Goal: Transaction & Acquisition: Book appointment/travel/reservation

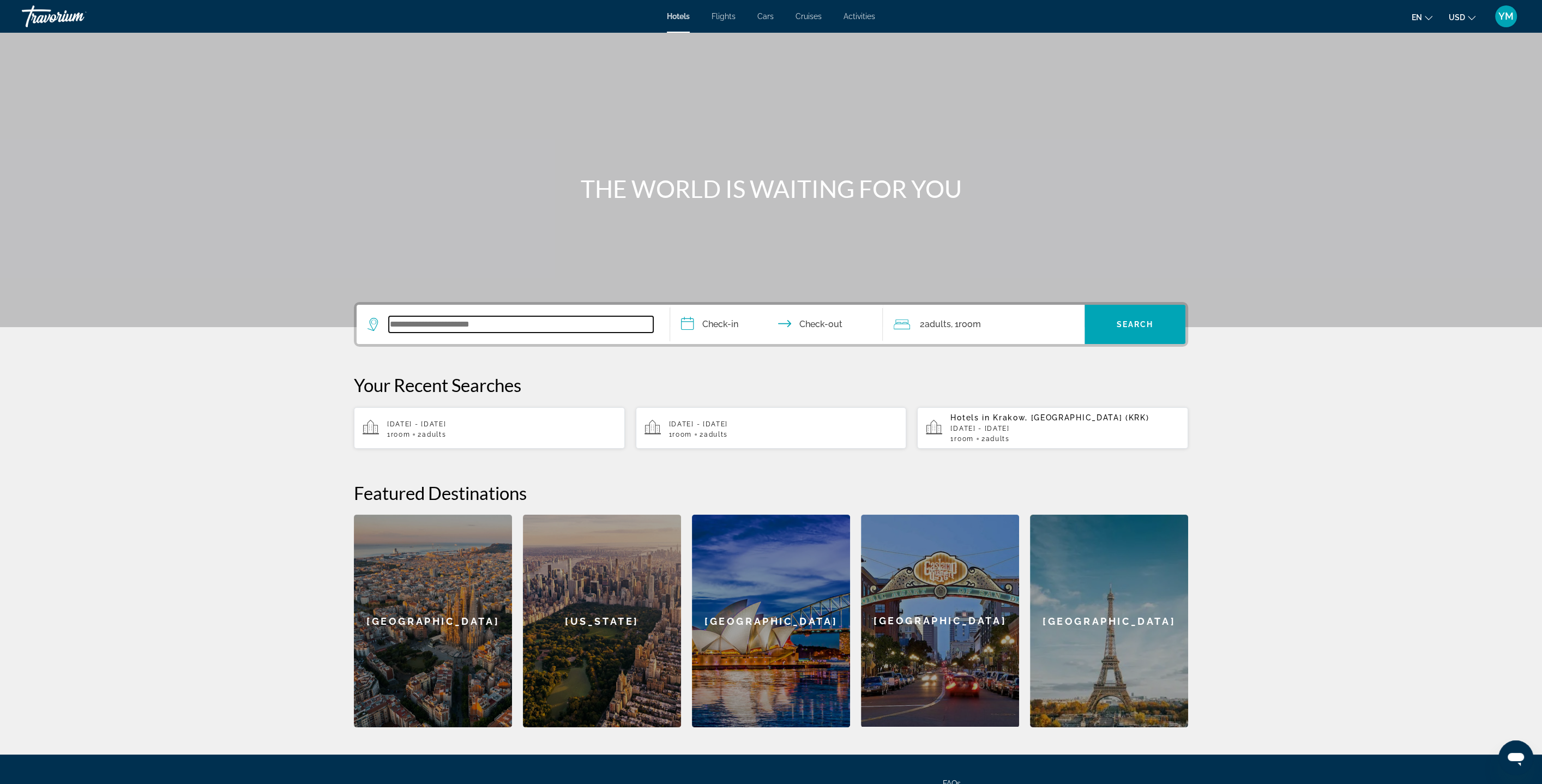
click at [493, 320] on input "Search widget" at bounding box center [521, 324] width 264 height 16
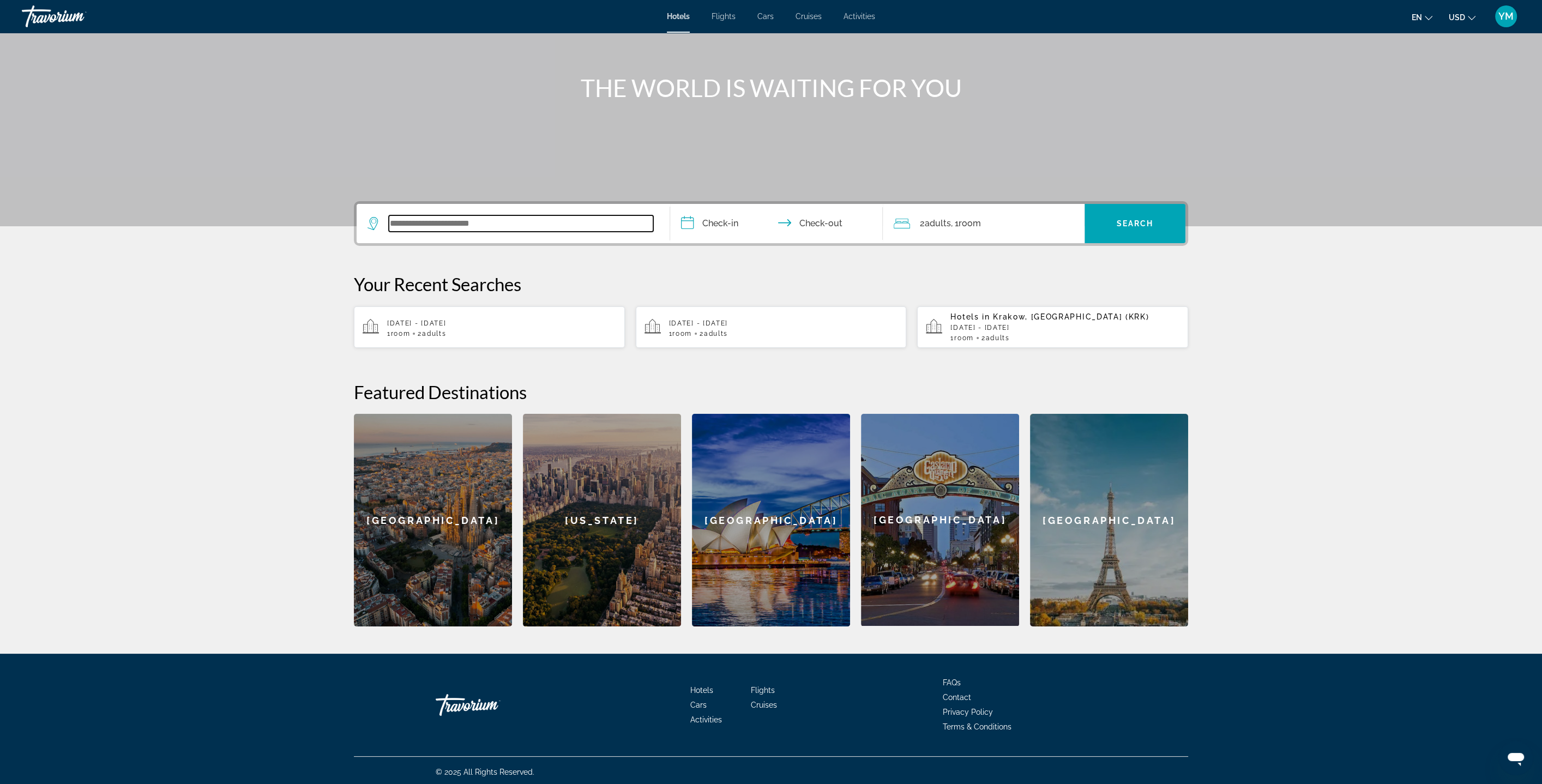
scroll to position [104, 0]
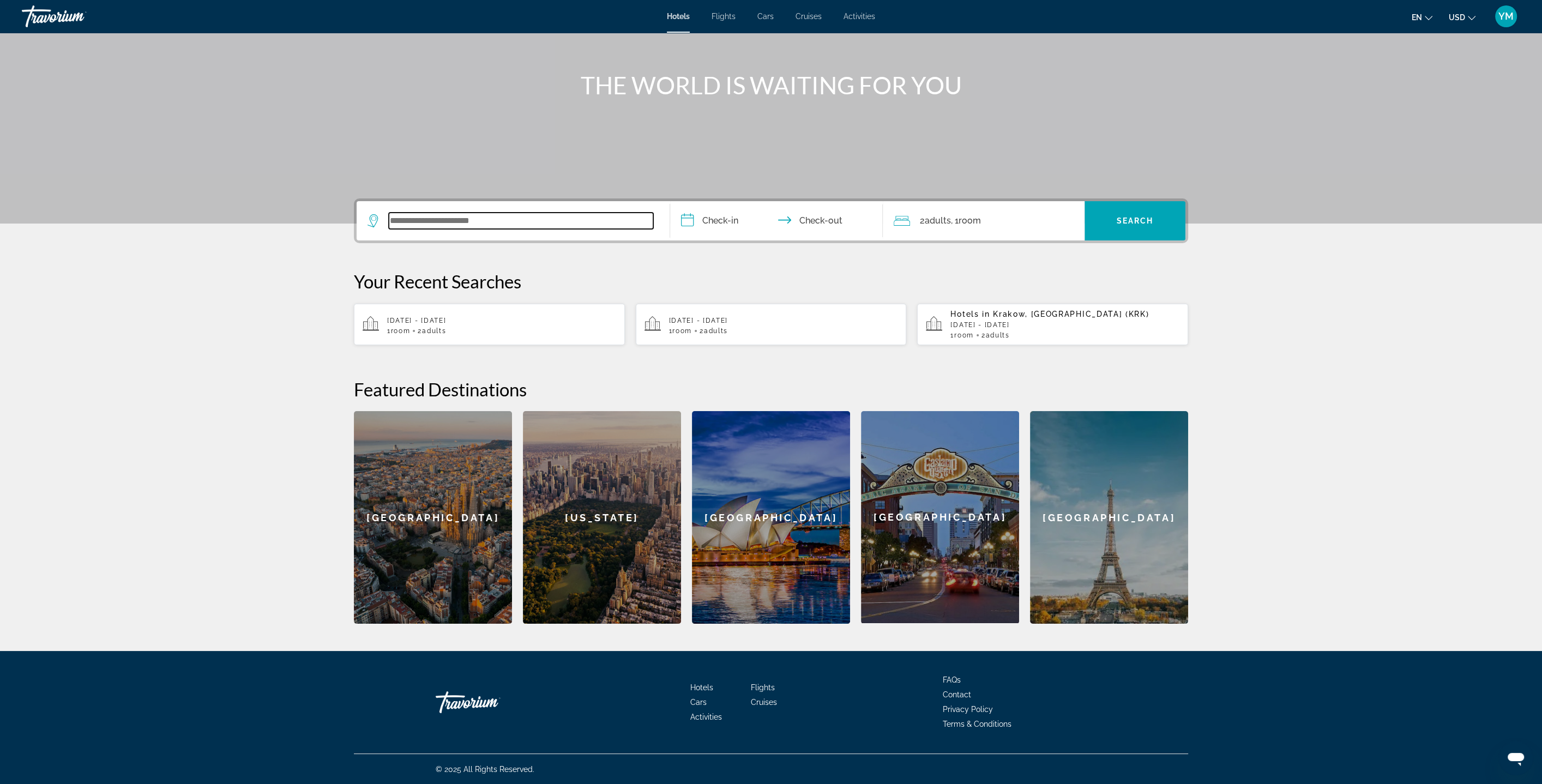
paste input "**********"
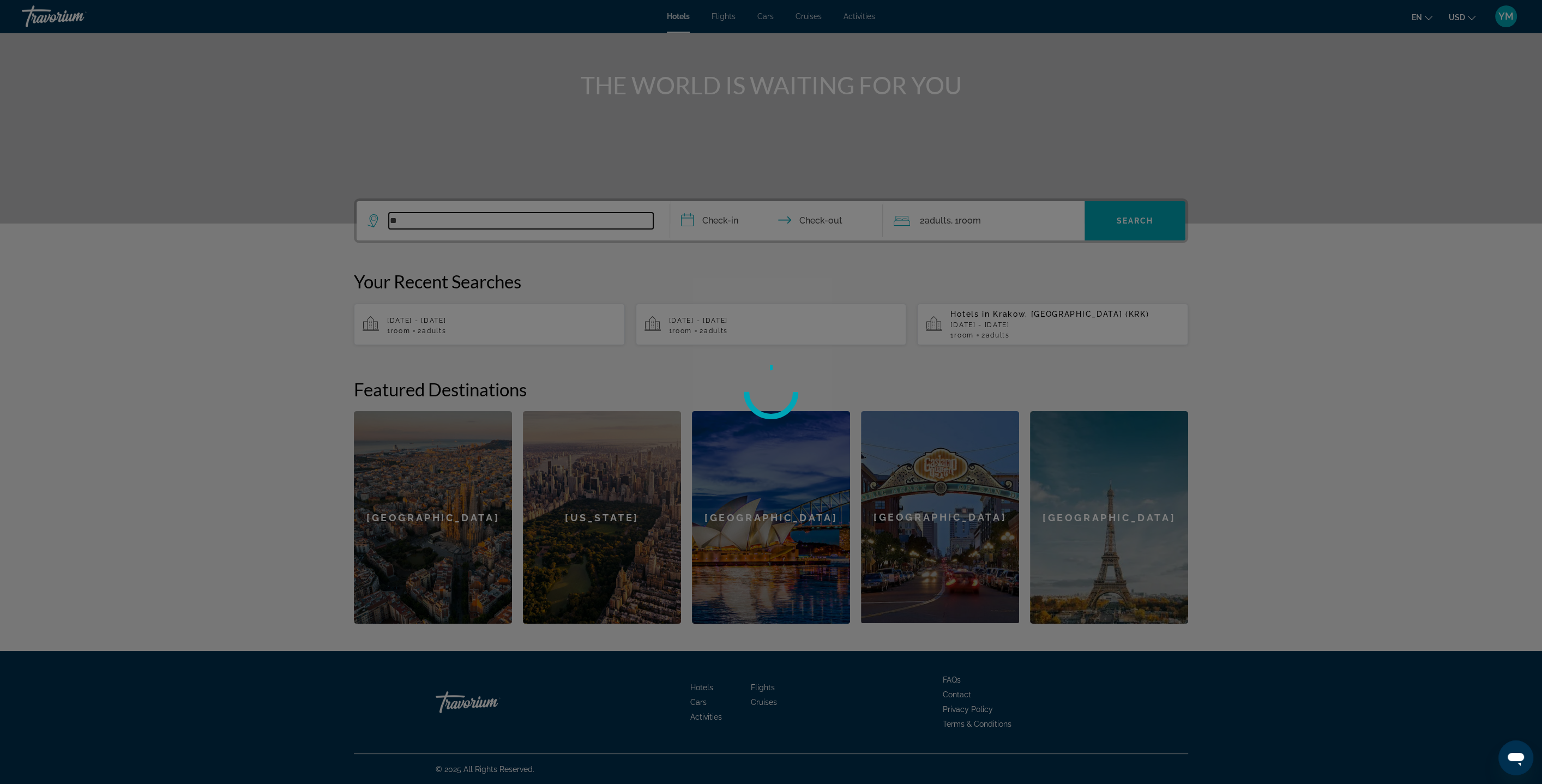
type input "*"
click at [258, 287] on div at bounding box center [771, 392] width 1542 height 784
click at [1133, 523] on div at bounding box center [771, 392] width 1542 height 784
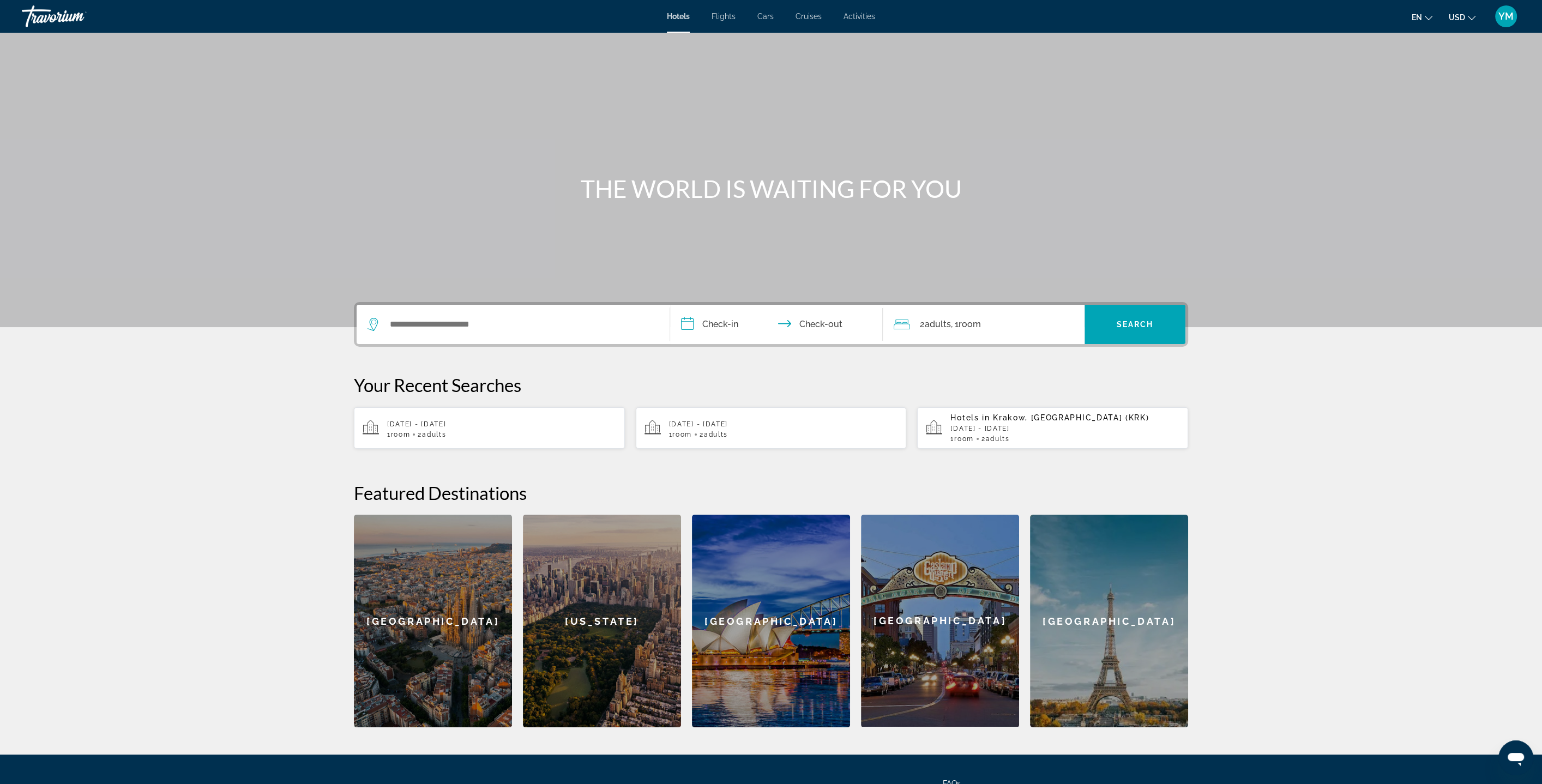
click at [1080, 620] on div "[GEOGRAPHIC_DATA]" at bounding box center [1109, 620] width 158 height 213
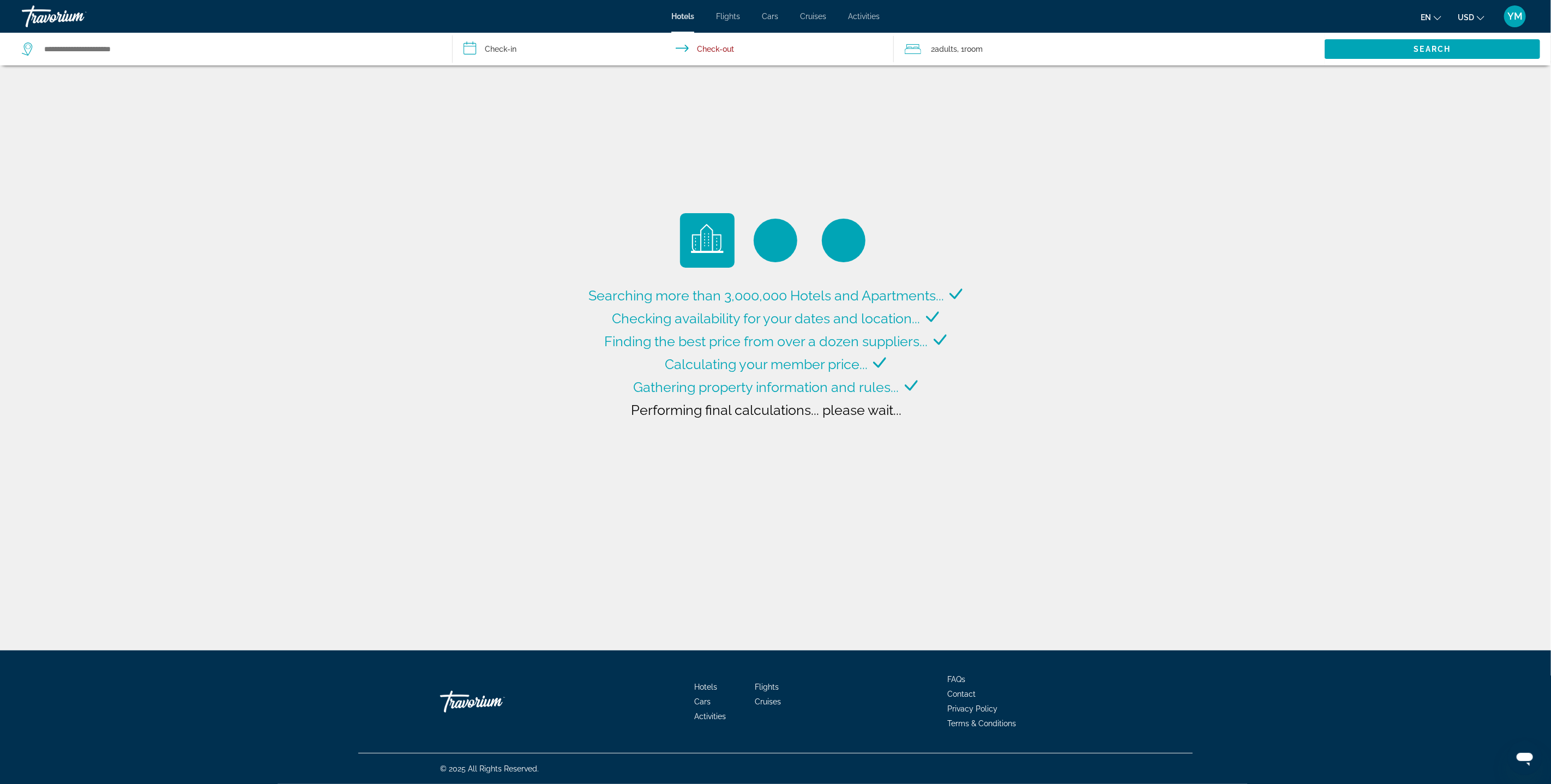
type input "**********"
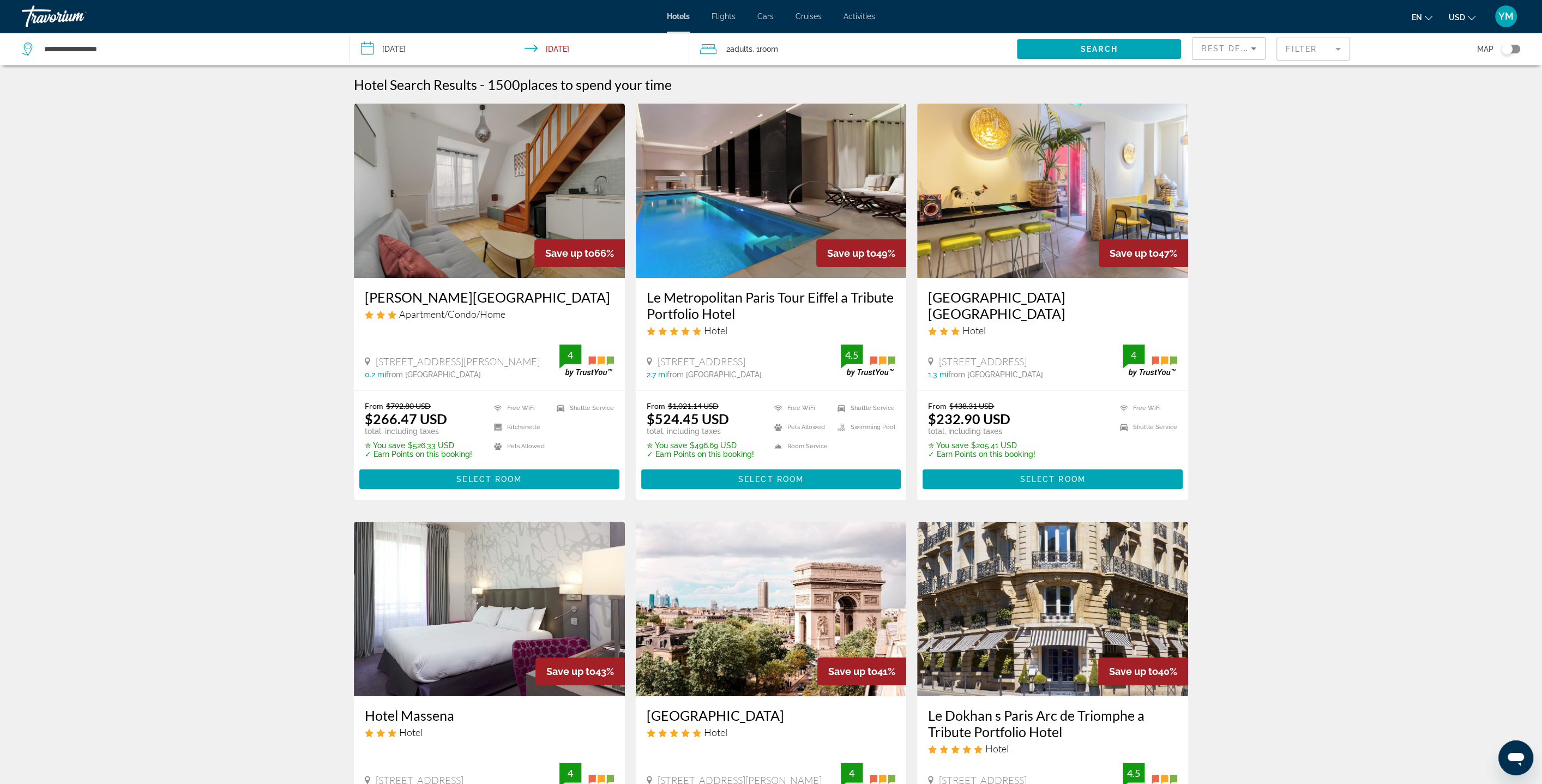
click at [453, 49] on input "**********" at bounding box center [522, 51] width 344 height 36
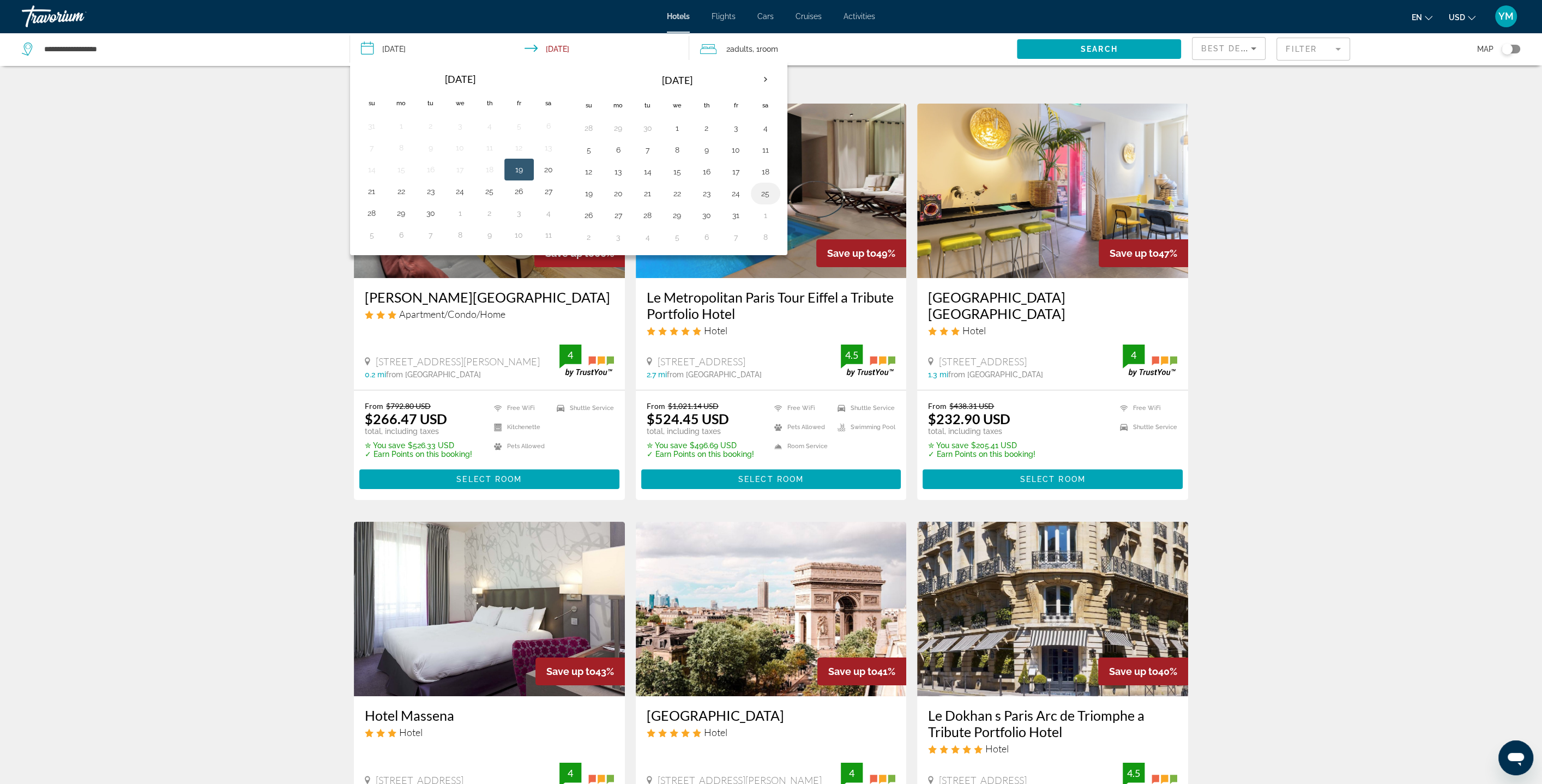
click at [757, 190] on button "25" at bounding box center [765, 193] width 17 height 15
click at [586, 211] on button "26" at bounding box center [589, 215] width 17 height 15
type input "**********"
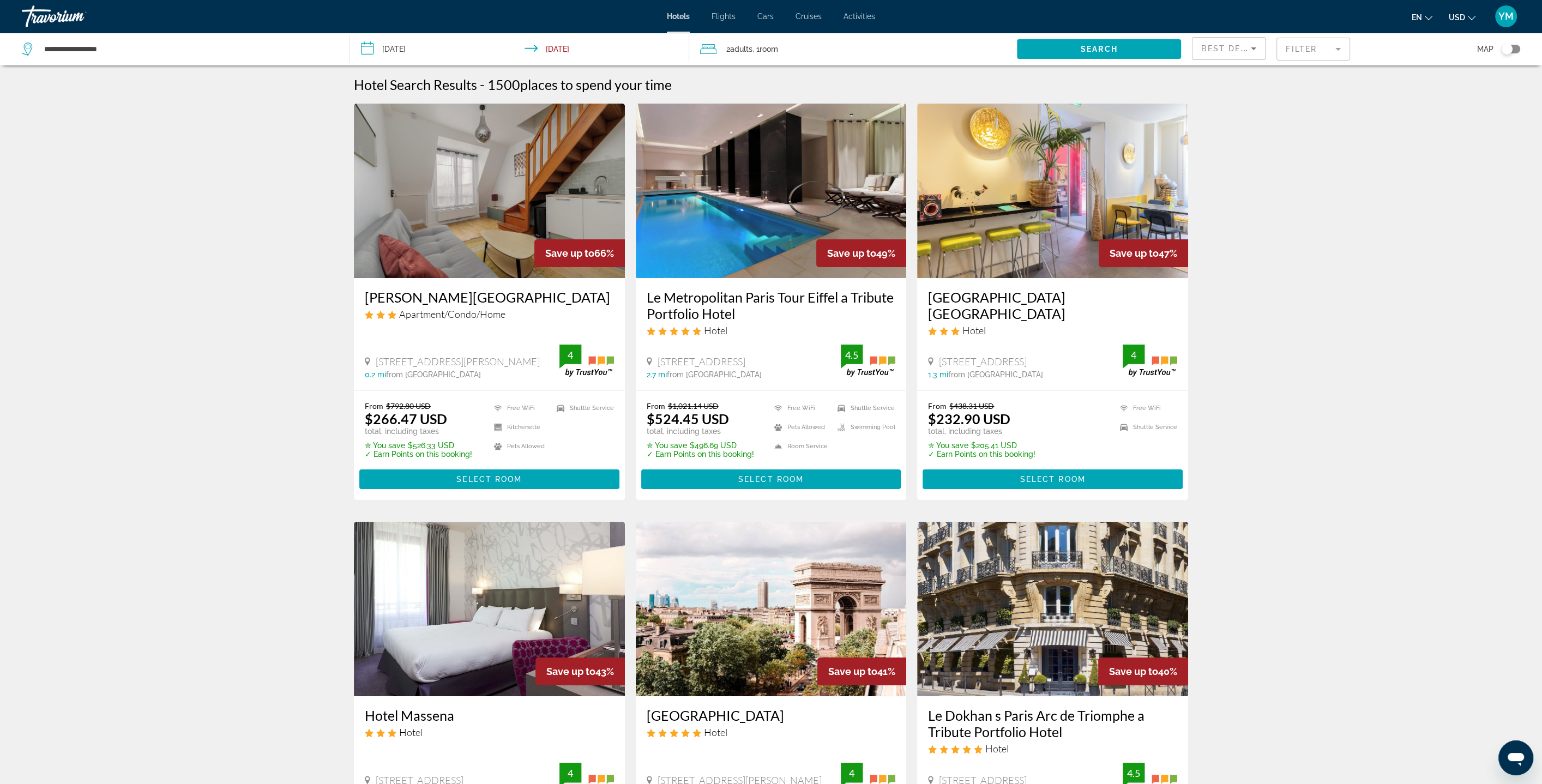
click at [846, 44] on div "2 Adult Adults , 1 Room rooms" at bounding box center [858, 49] width 318 height 15
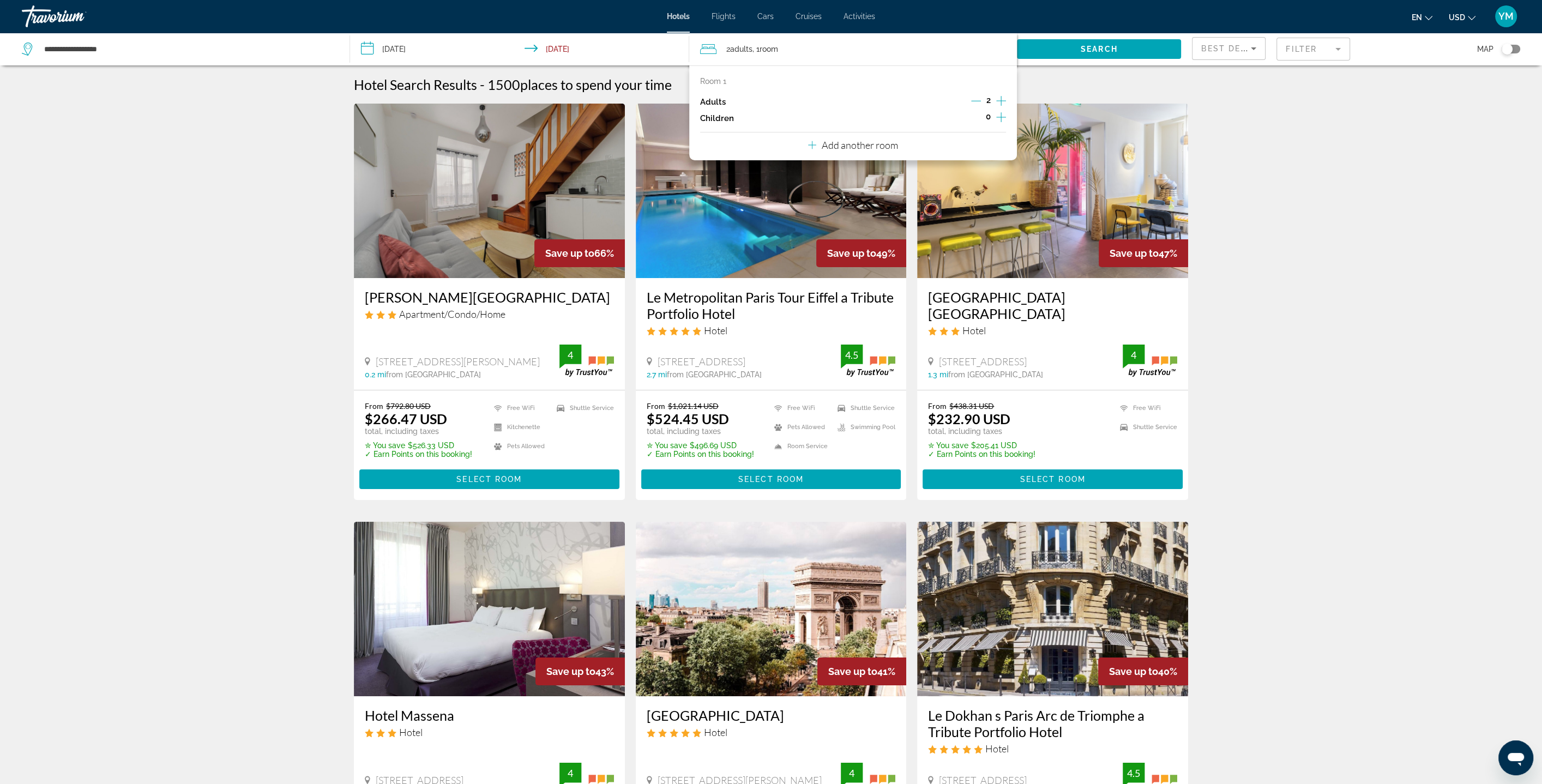
click at [1003, 118] on icon "Increment children" at bounding box center [1001, 117] width 10 height 13
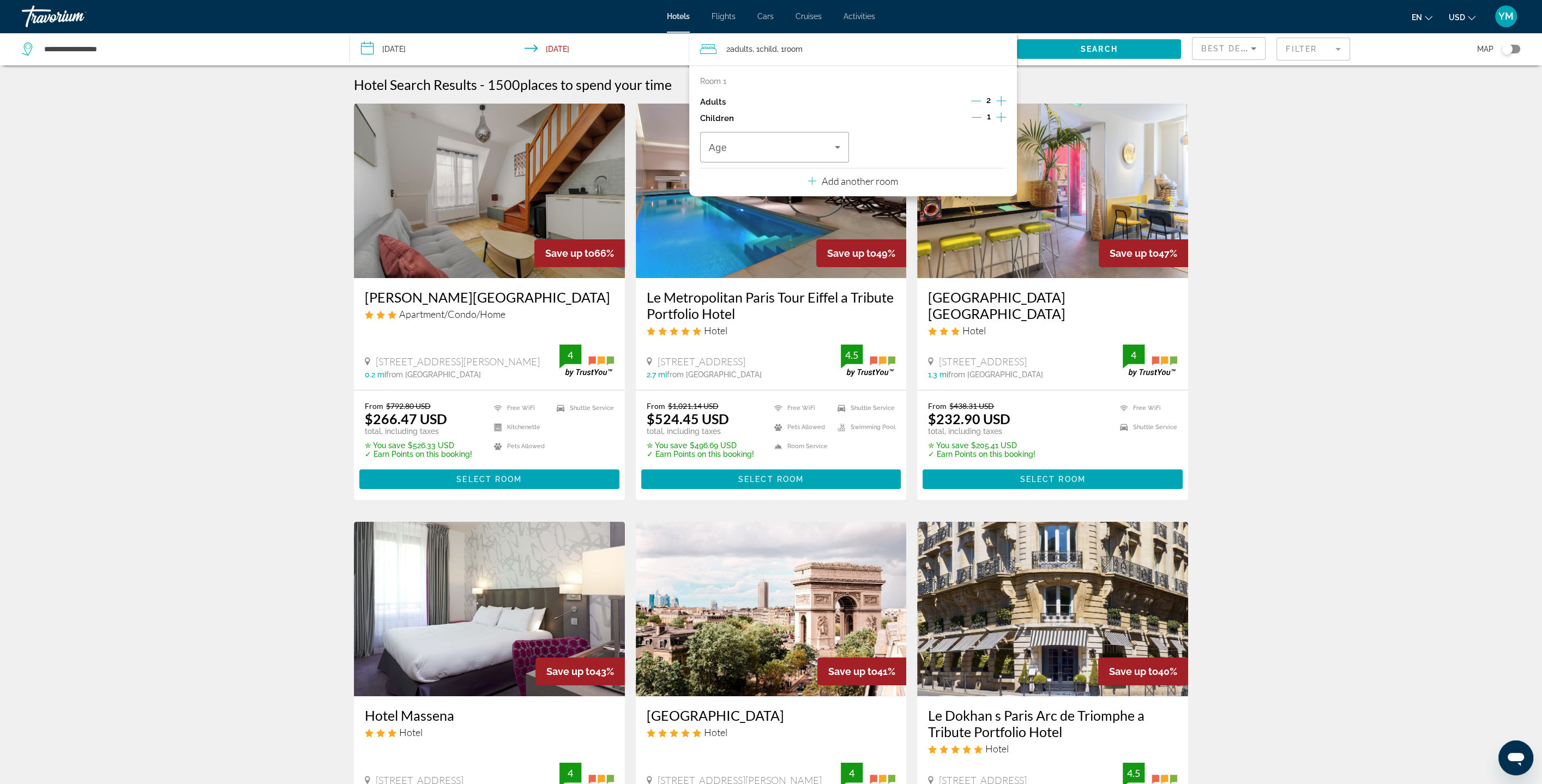
click at [1003, 118] on icon "Increment children" at bounding box center [1001, 117] width 10 height 13
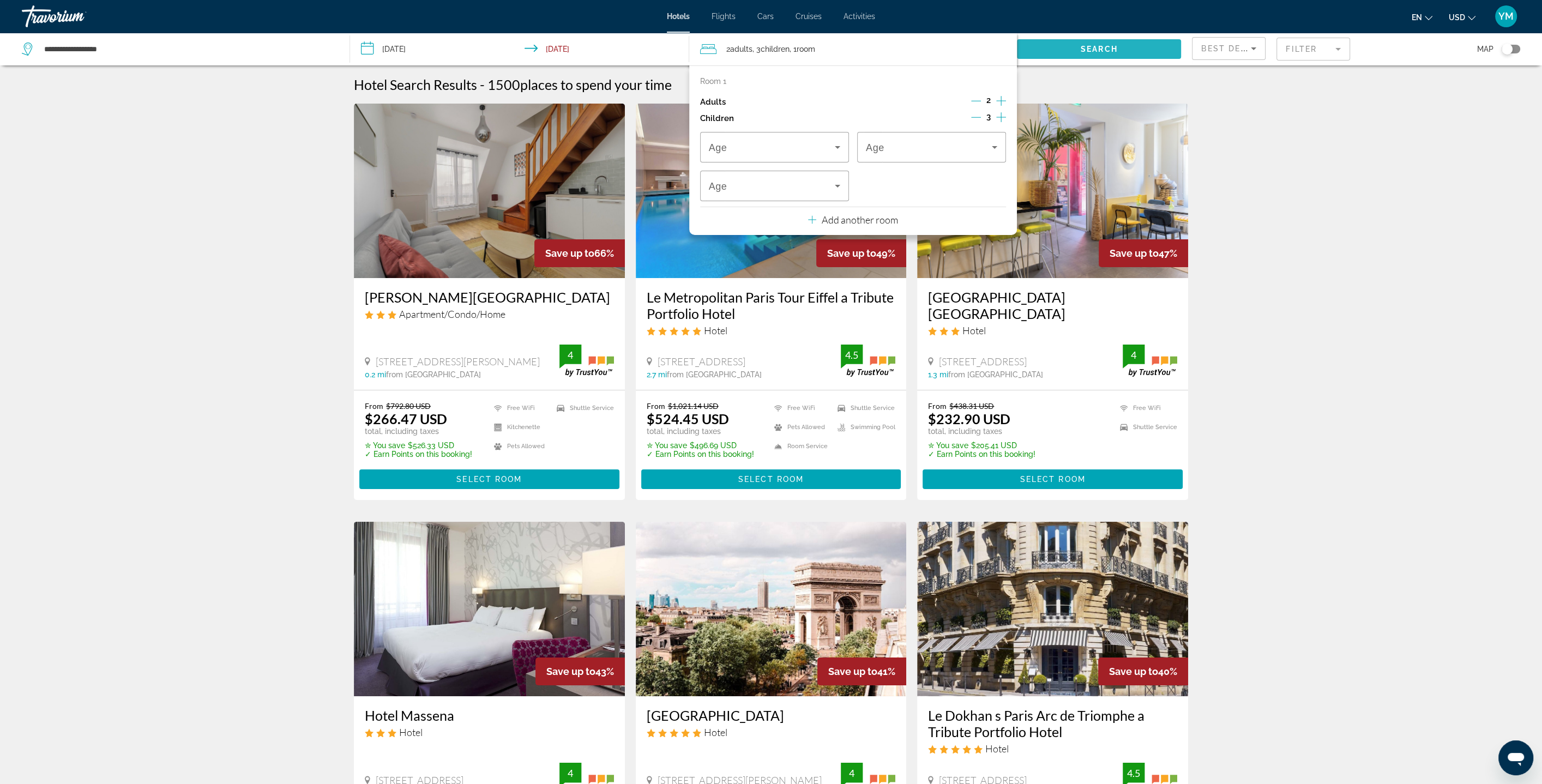
click at [1074, 55] on span "Search widget" at bounding box center [1099, 49] width 164 height 26
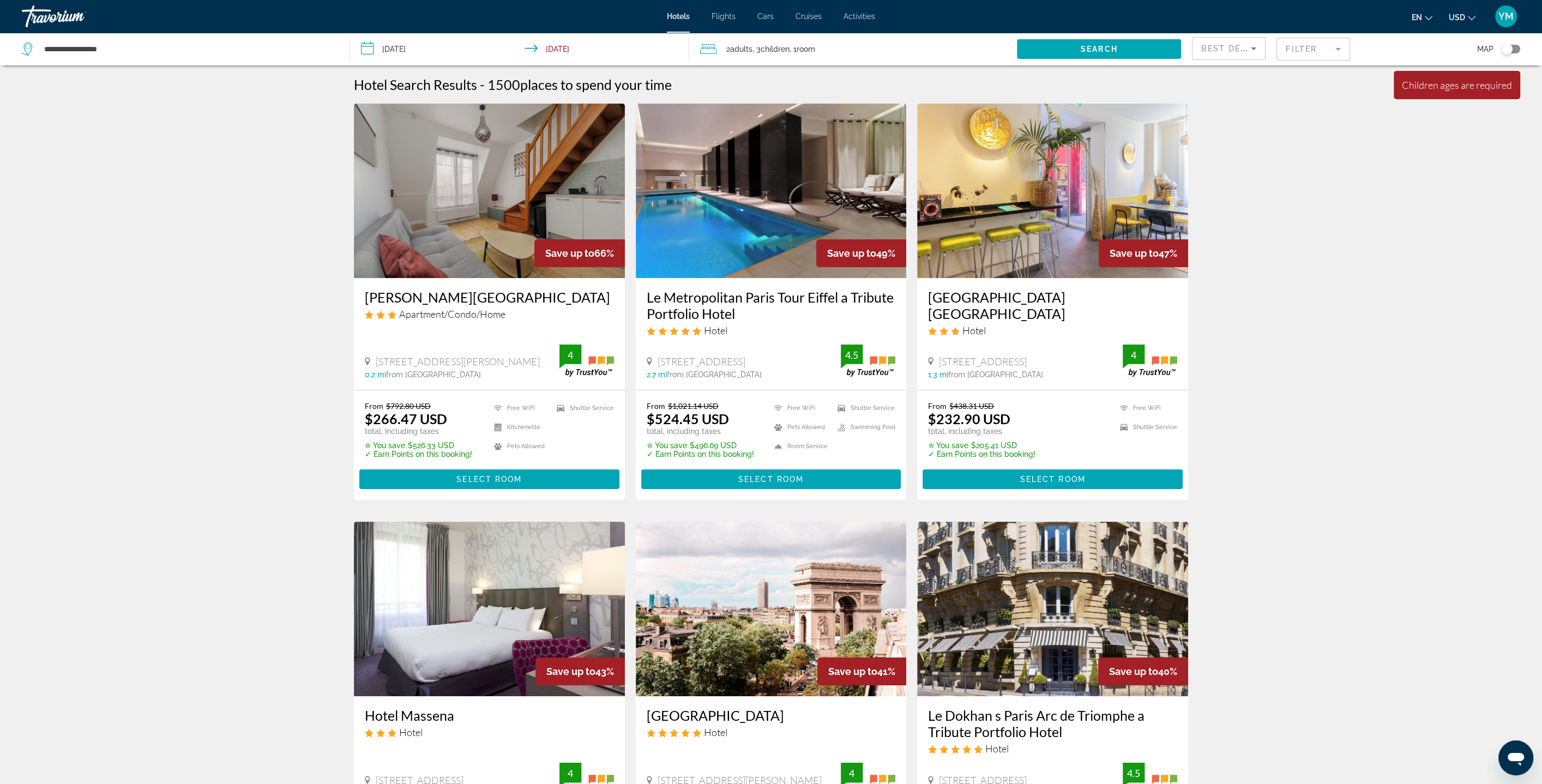
click at [935, 53] on div "2 Adult Adults , 3 Child Children , 1 Room rooms" at bounding box center [858, 49] width 318 height 15
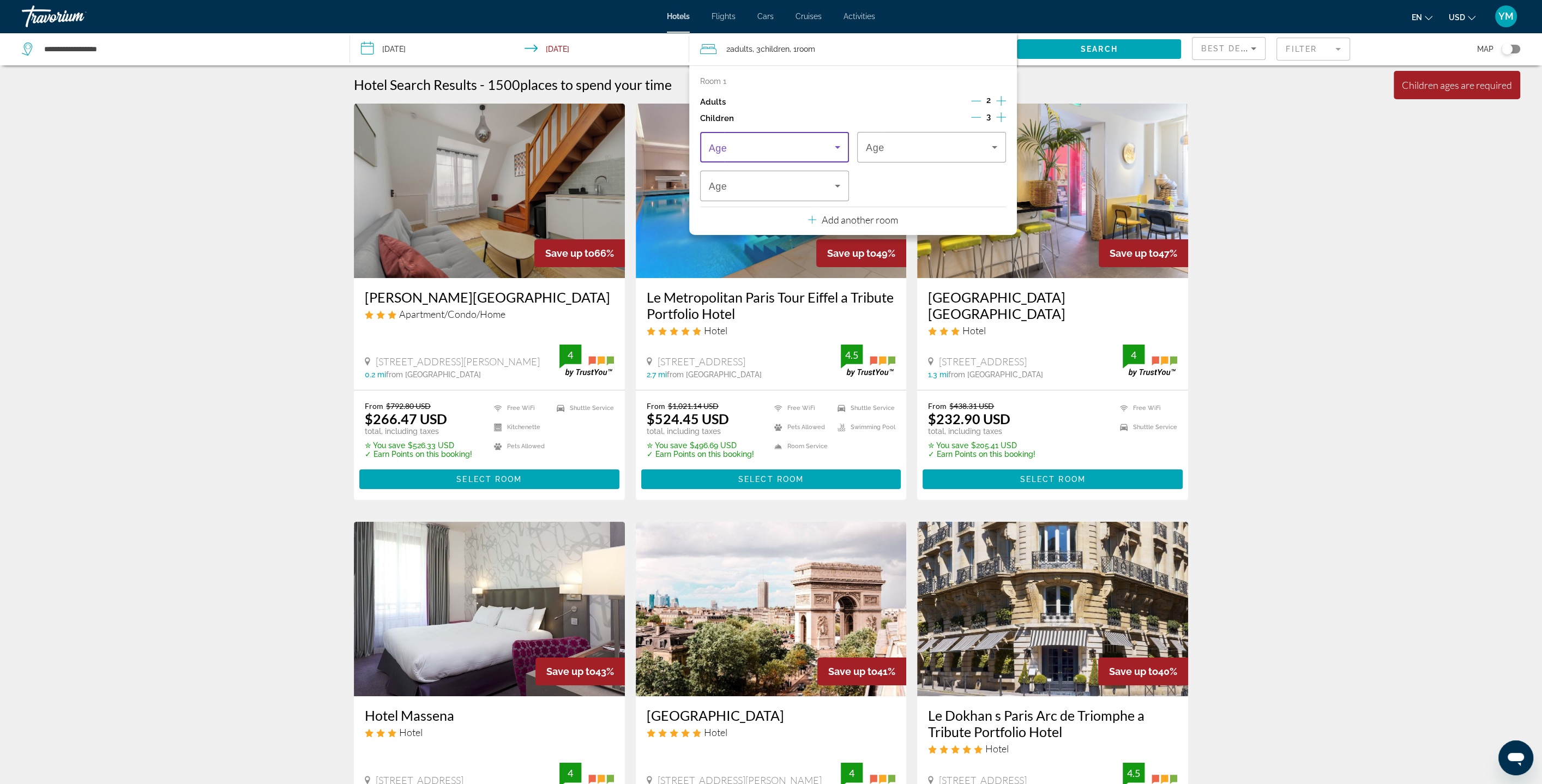
click at [840, 150] on icon "Travelers: 2 adults, 3 children" at bounding box center [837, 147] width 13 height 13
click at [781, 300] on mat-option "8" at bounding box center [774, 302] width 149 height 26
click at [985, 149] on div "8" at bounding box center [929, 147] width 126 height 13
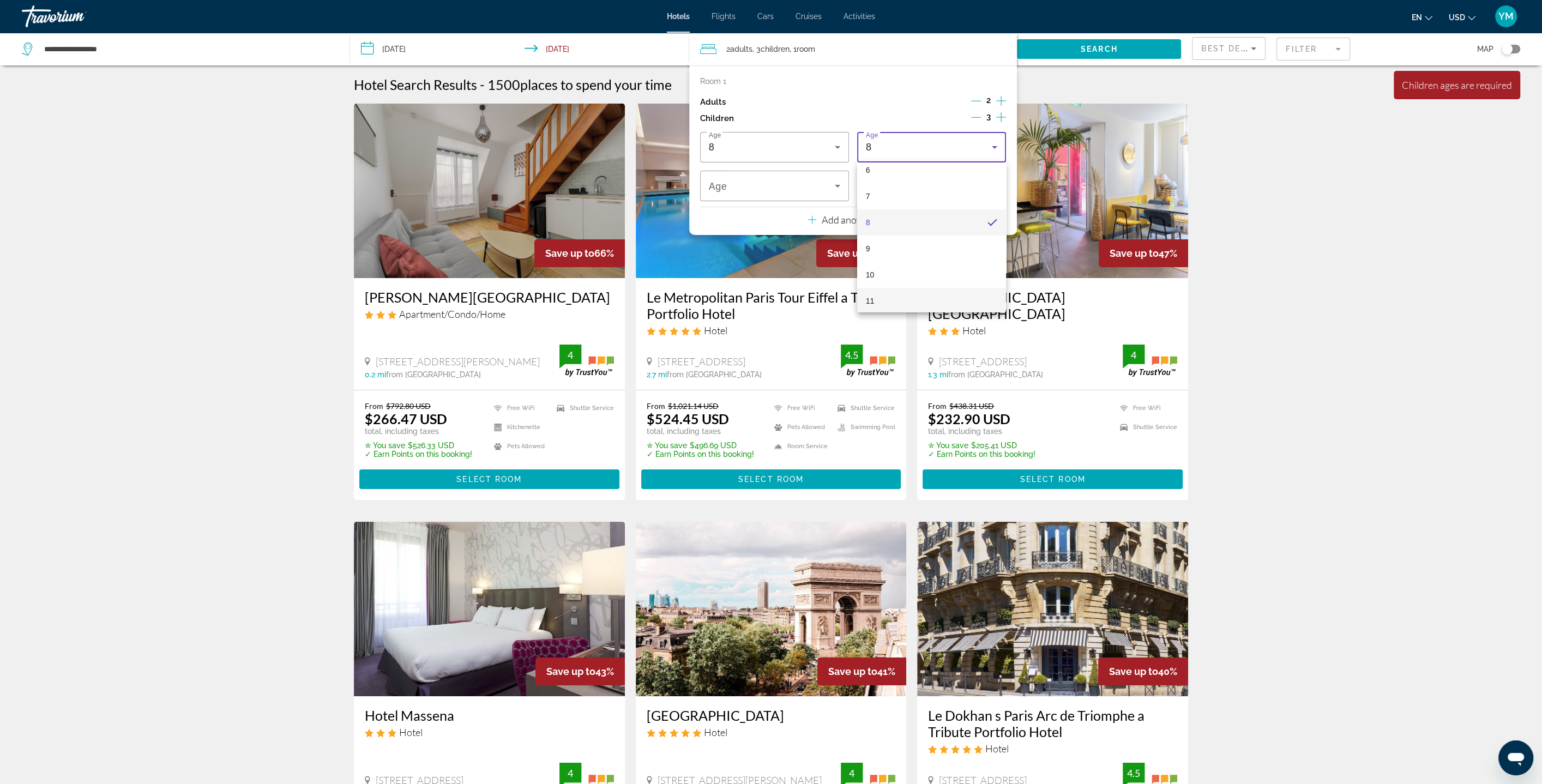
click at [941, 296] on mat-option "11" at bounding box center [931, 300] width 149 height 26
click at [841, 190] on icon "Travelers: 2 adults, 3 children" at bounding box center [837, 186] width 13 height 13
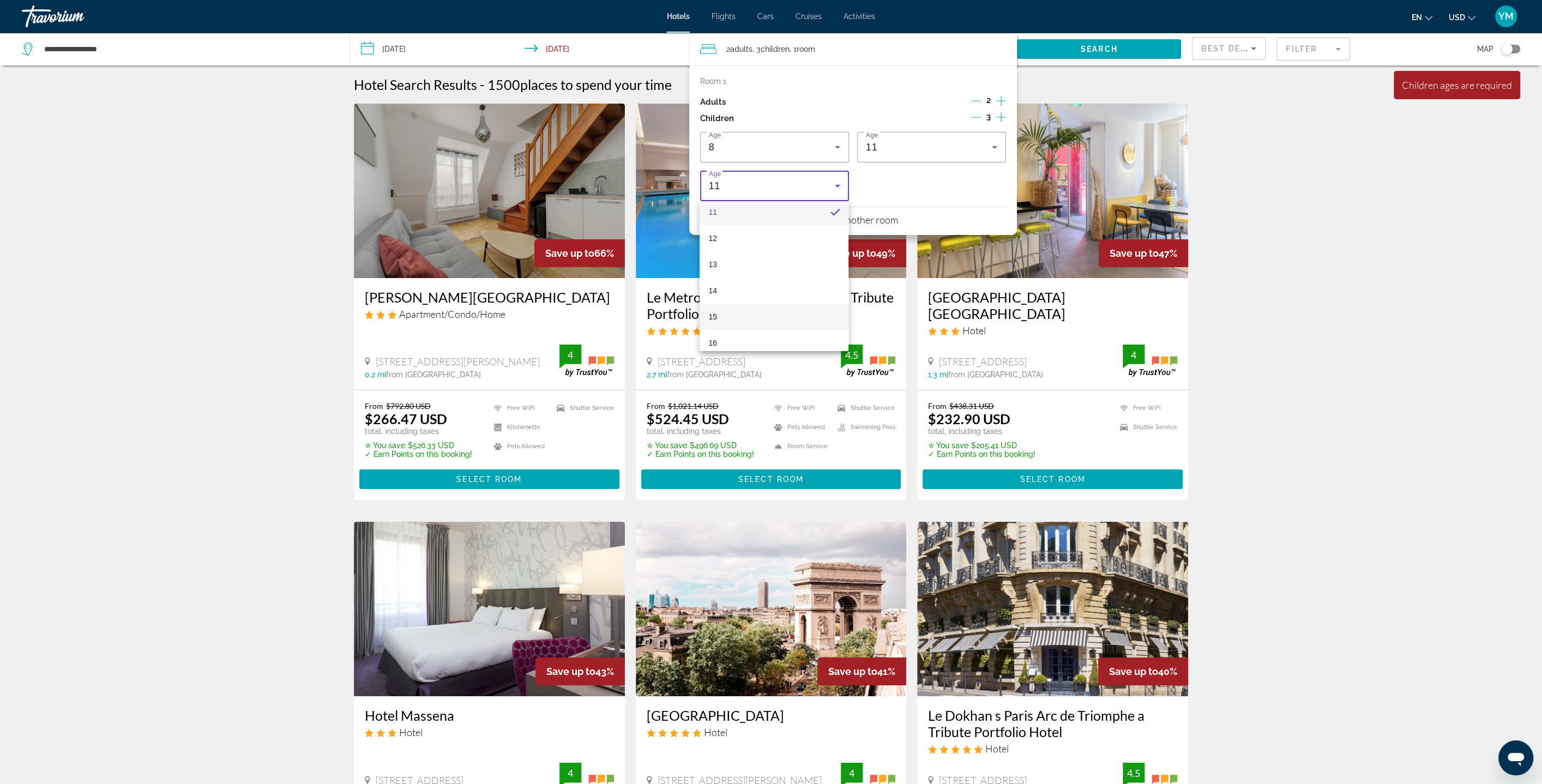
scroll to position [305, 0]
click at [783, 329] on mat-option "16" at bounding box center [774, 332] width 149 height 26
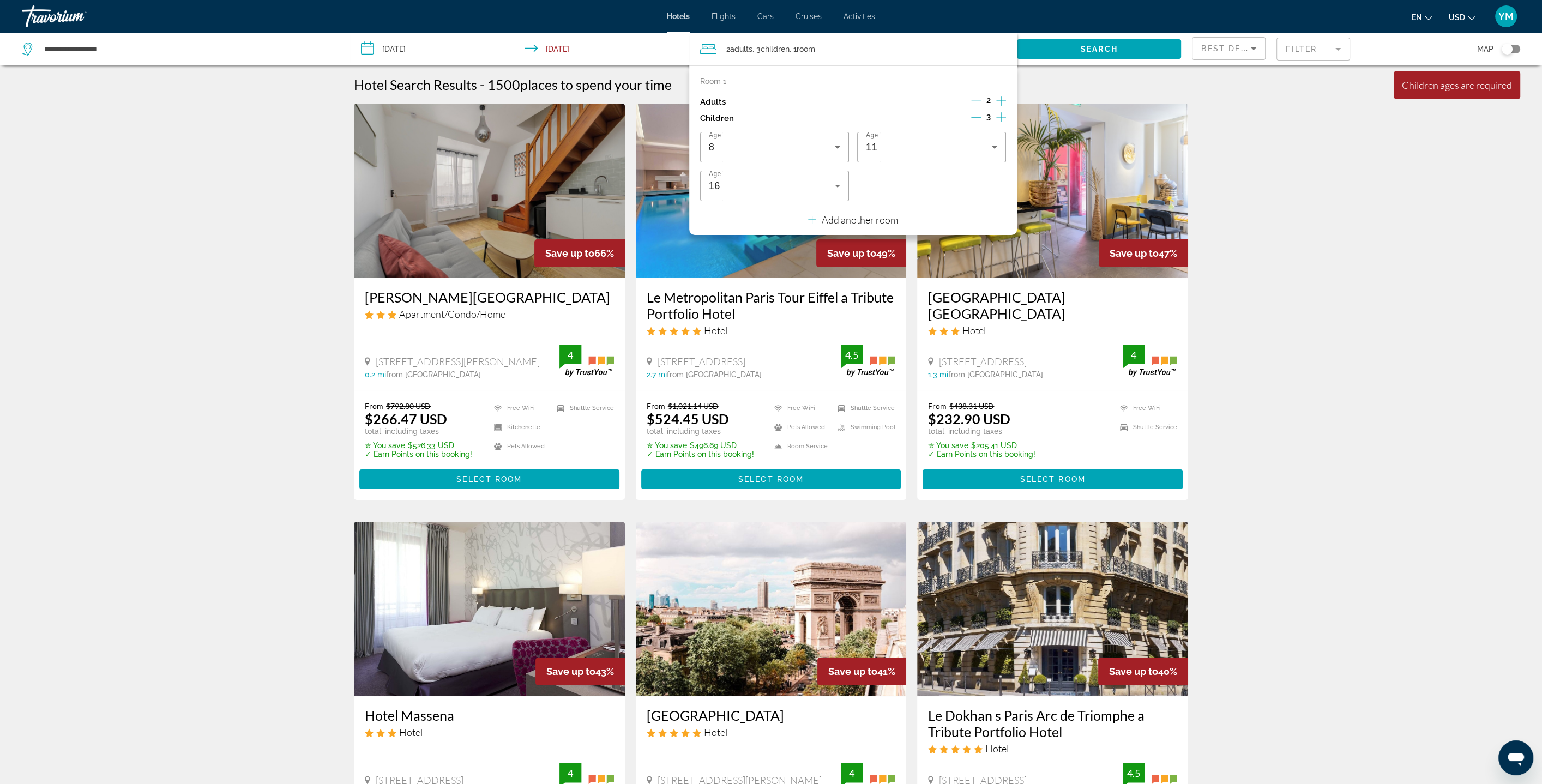
click at [971, 187] on div "Age [DEMOGRAPHIC_DATA] Age [DEMOGRAPHIC_DATA] Age [DEMOGRAPHIC_DATA]" at bounding box center [853, 167] width 306 height 69
click at [1097, 87] on div "Hotel Search Results - 1500 places to spend your time" at bounding box center [771, 84] width 835 height 16
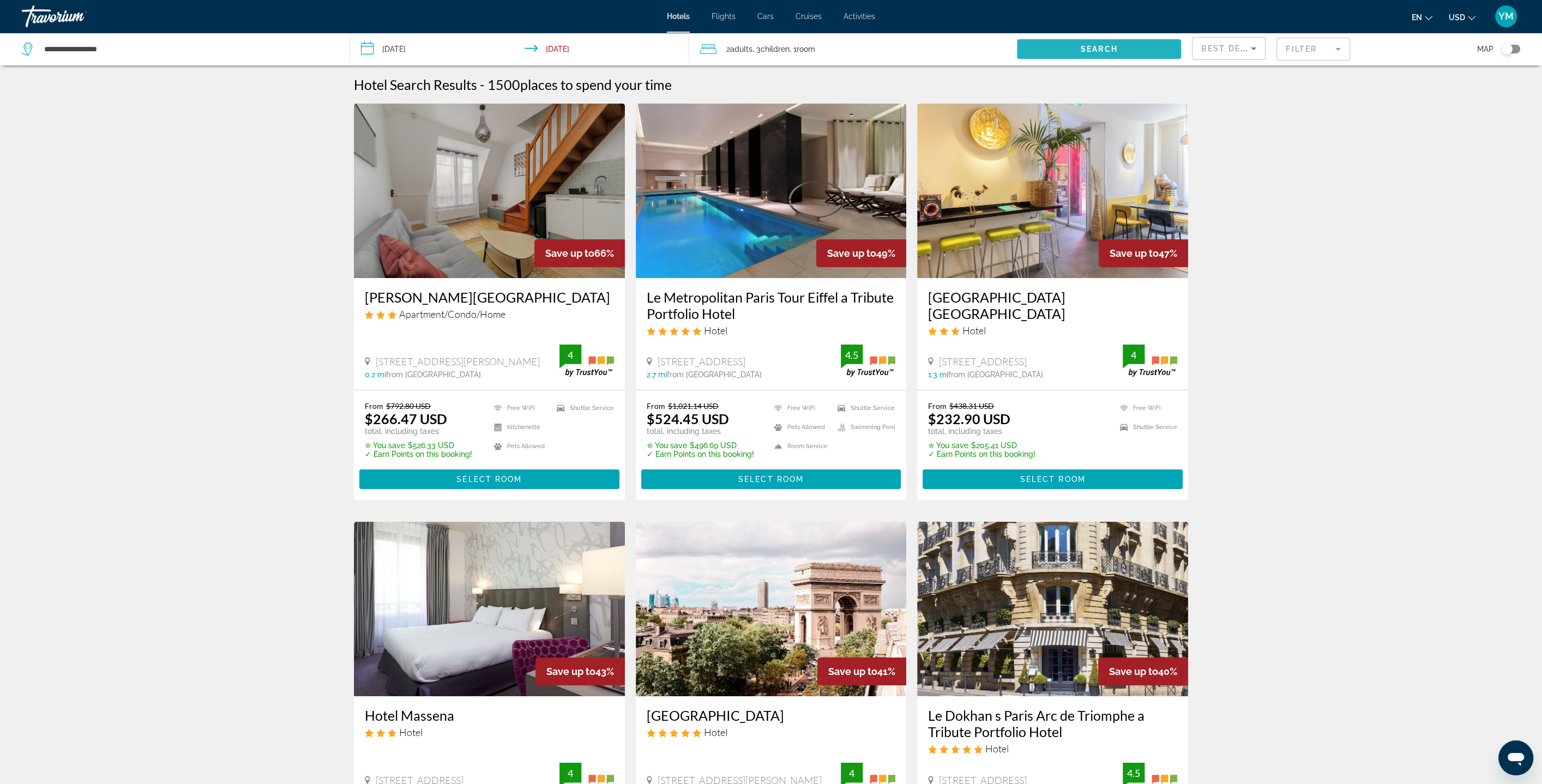
click at [1106, 55] on span "Search widget" at bounding box center [1099, 49] width 164 height 26
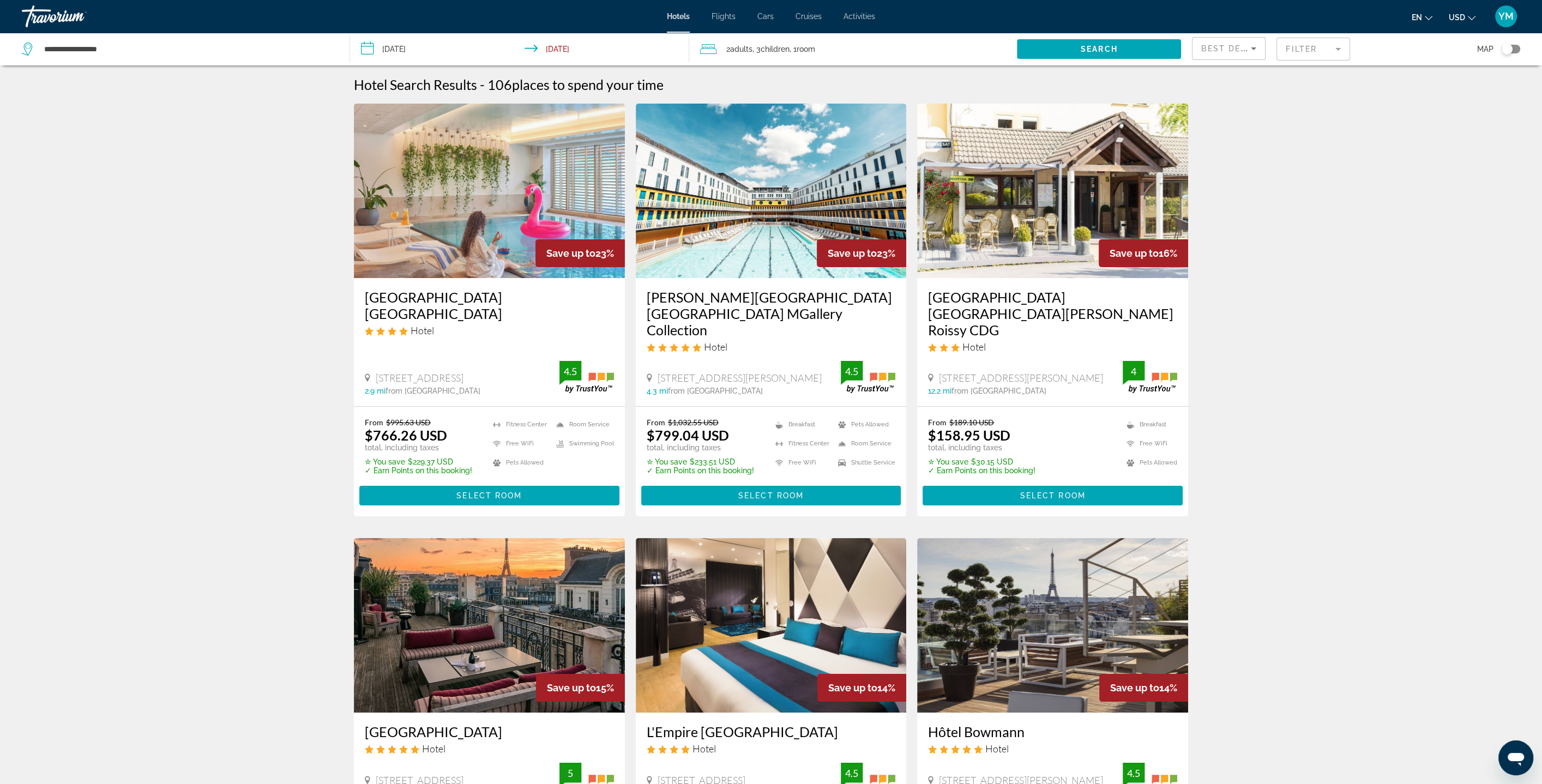
click at [1252, 52] on icon "Sort by" at bounding box center [1254, 49] width 13 height 13
click at [1241, 128] on span "Lowest Price" at bounding box center [1223, 129] width 43 height 9
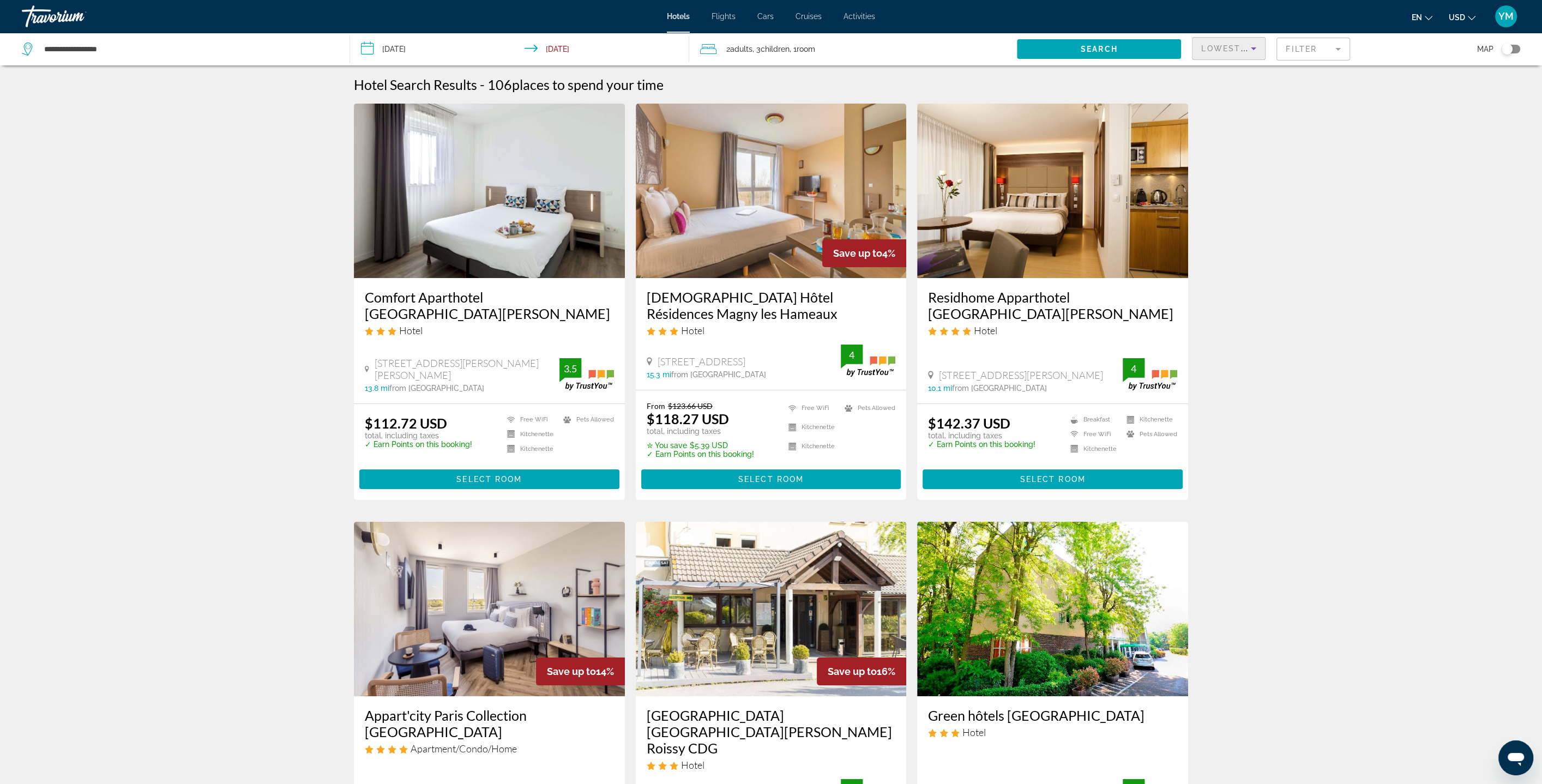
click at [1254, 48] on icon "Sort by" at bounding box center [1253, 49] width 5 height 3
click at [1244, 74] on mat-option "Best Deals" at bounding box center [1229, 76] width 73 height 26
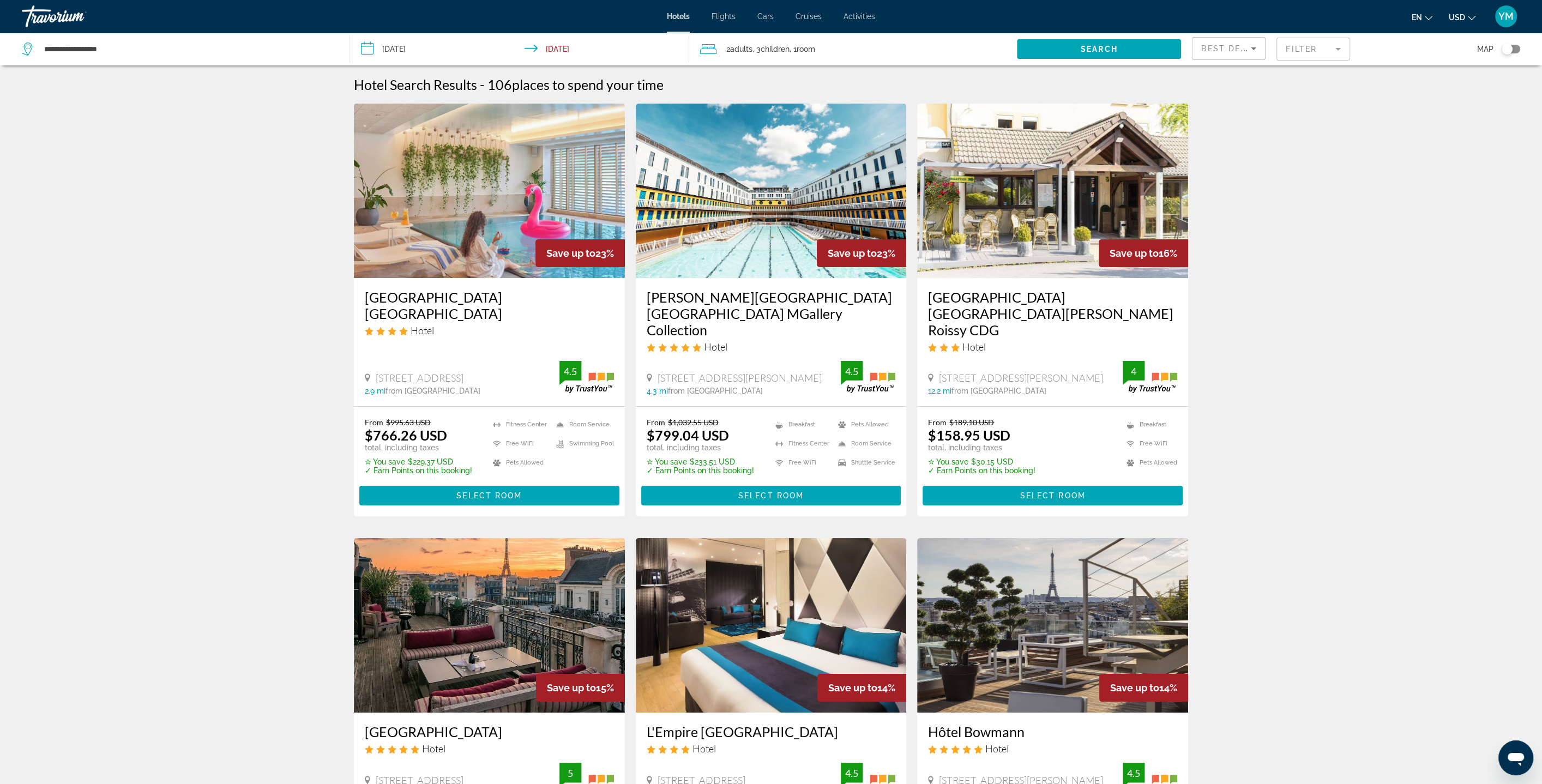
click at [932, 49] on div "2 Adult Adults , 3 Child Children , 1 Room rooms" at bounding box center [858, 49] width 318 height 15
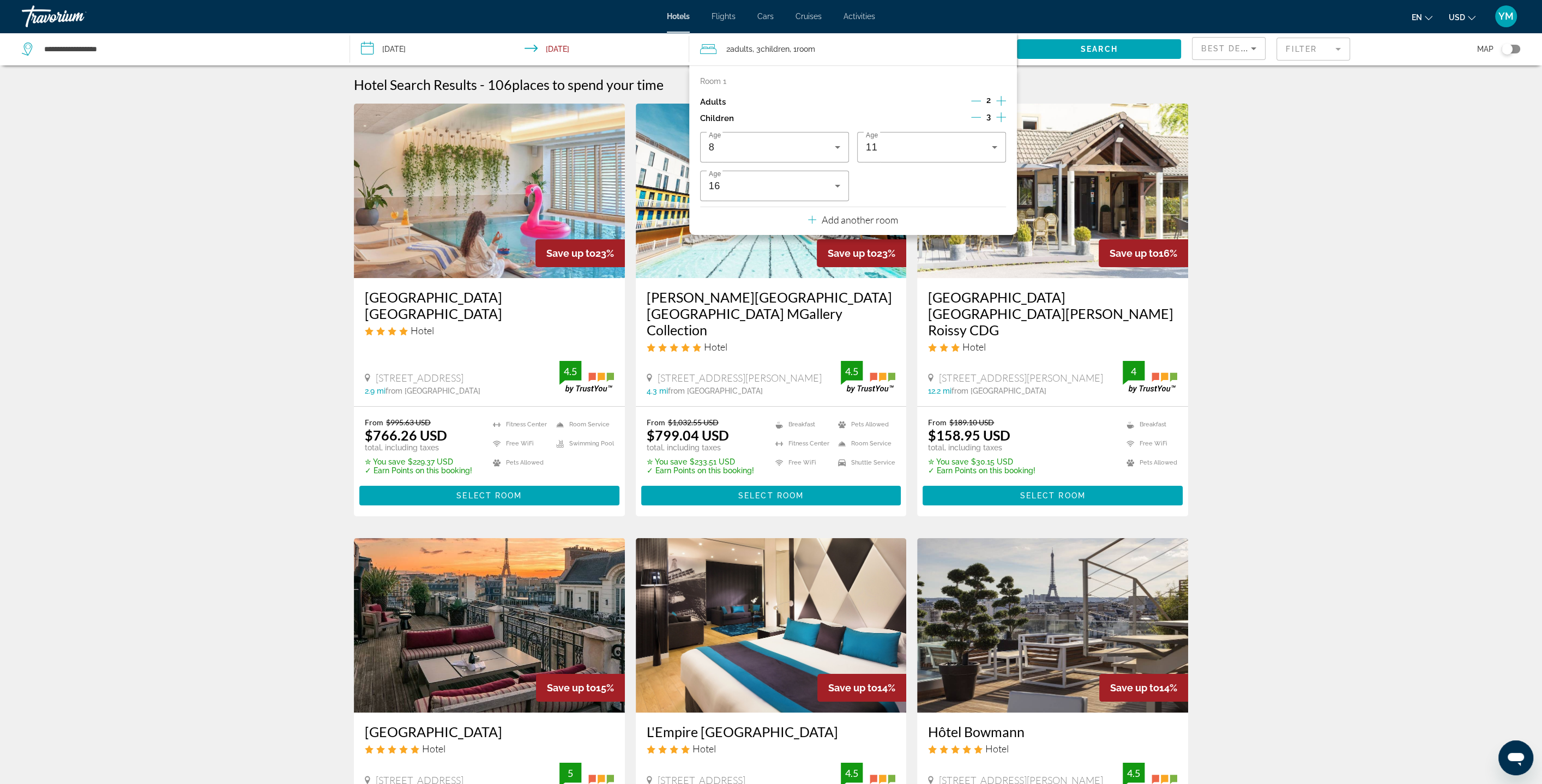
click at [974, 115] on icon "Decrement children" at bounding box center [976, 116] width 10 height 10
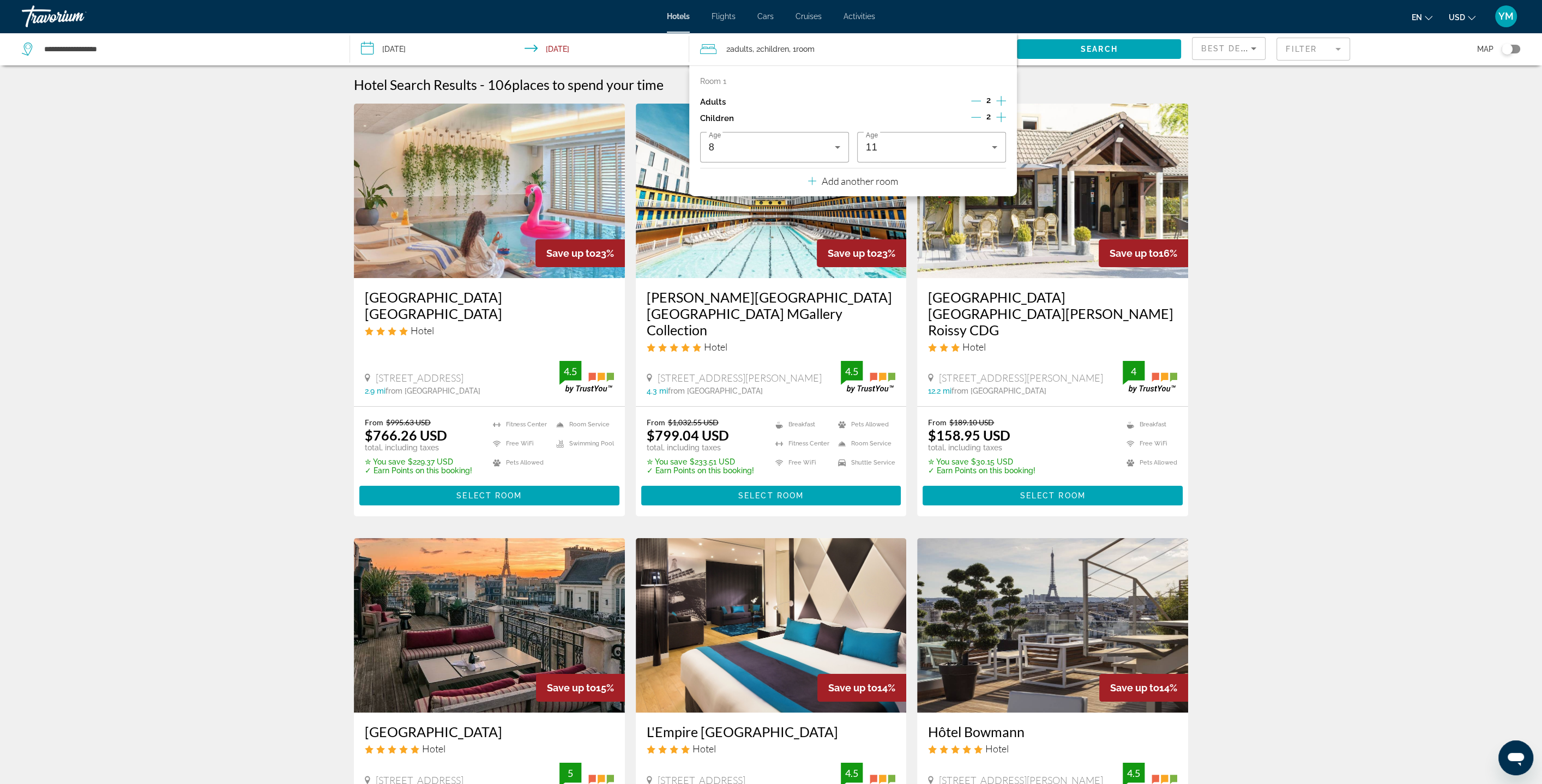
click at [974, 115] on icon "Decrement children" at bounding box center [976, 116] width 10 height 10
click at [974, 115] on icon "Decrement children" at bounding box center [976, 116] width 10 height 10
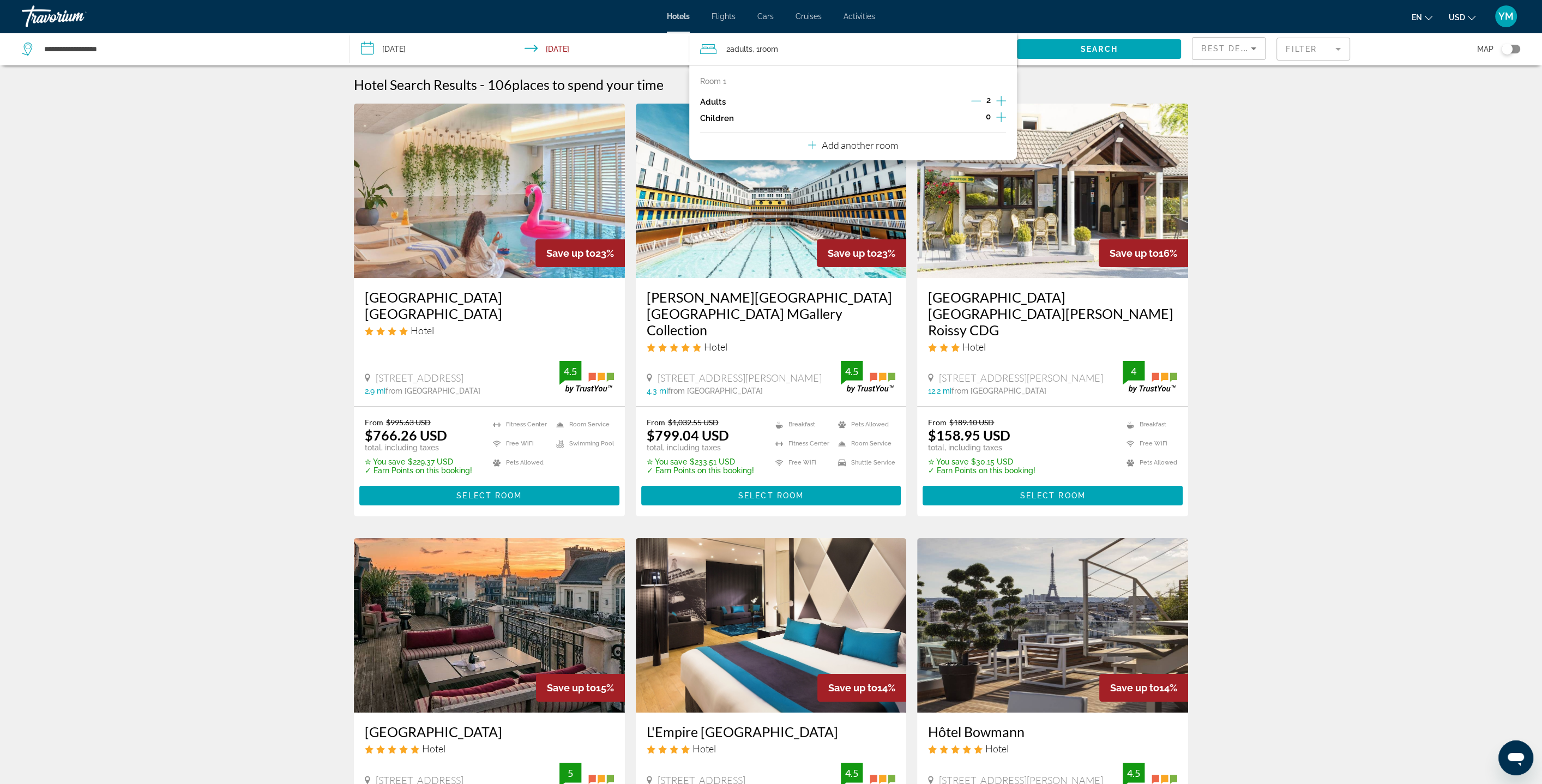
click at [722, 81] on p "Room 1" at bounding box center [713, 81] width 26 height 9
click at [742, 50] on span "Adults" at bounding box center [741, 49] width 22 height 9
click at [855, 148] on p "Add another room" at bounding box center [860, 145] width 76 height 12
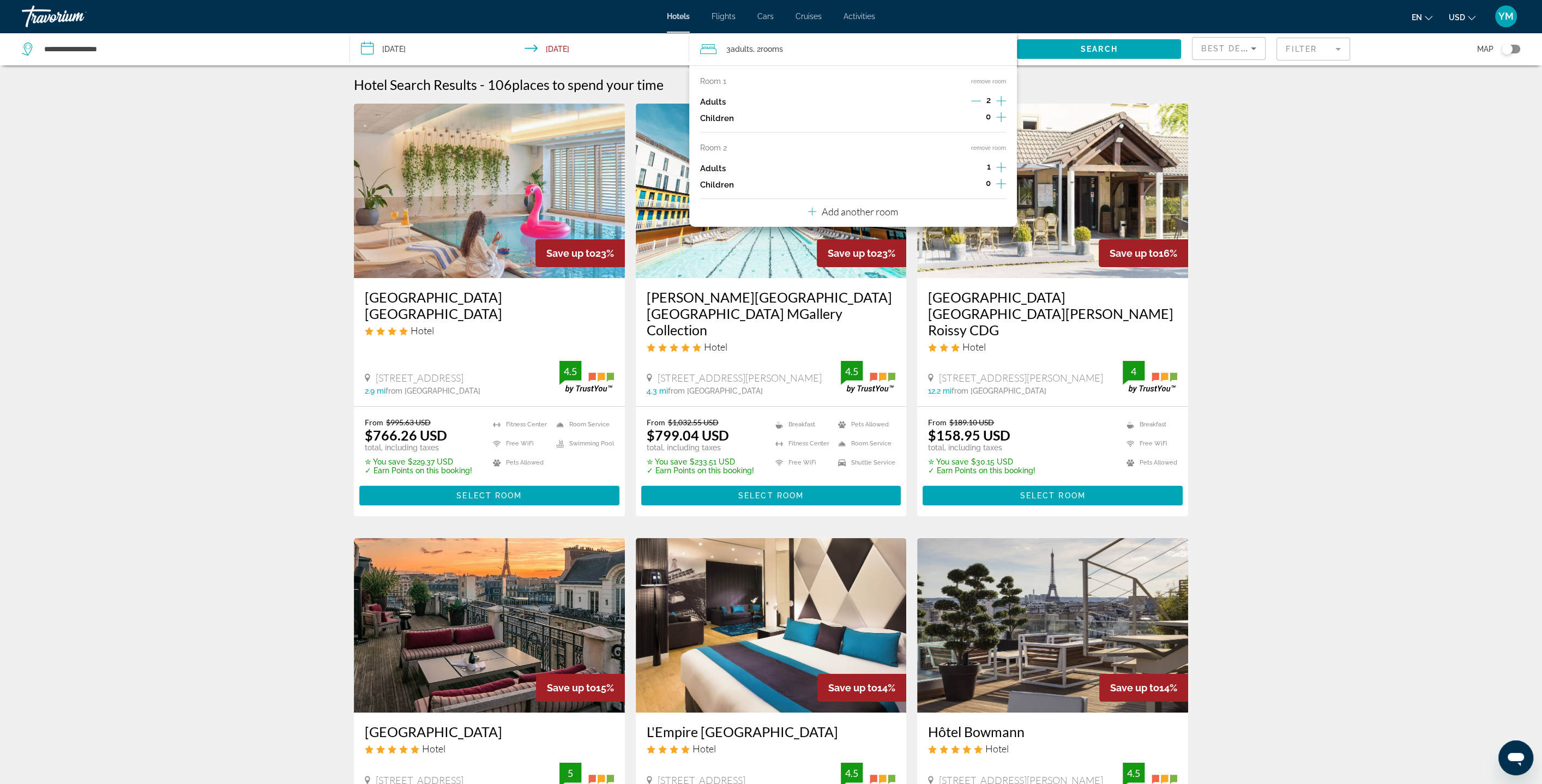
click at [975, 100] on icon "Decrement adults" at bounding box center [976, 100] width 10 height 10
click at [1000, 116] on icon "Increment children" at bounding box center [1001, 116] width 10 height 10
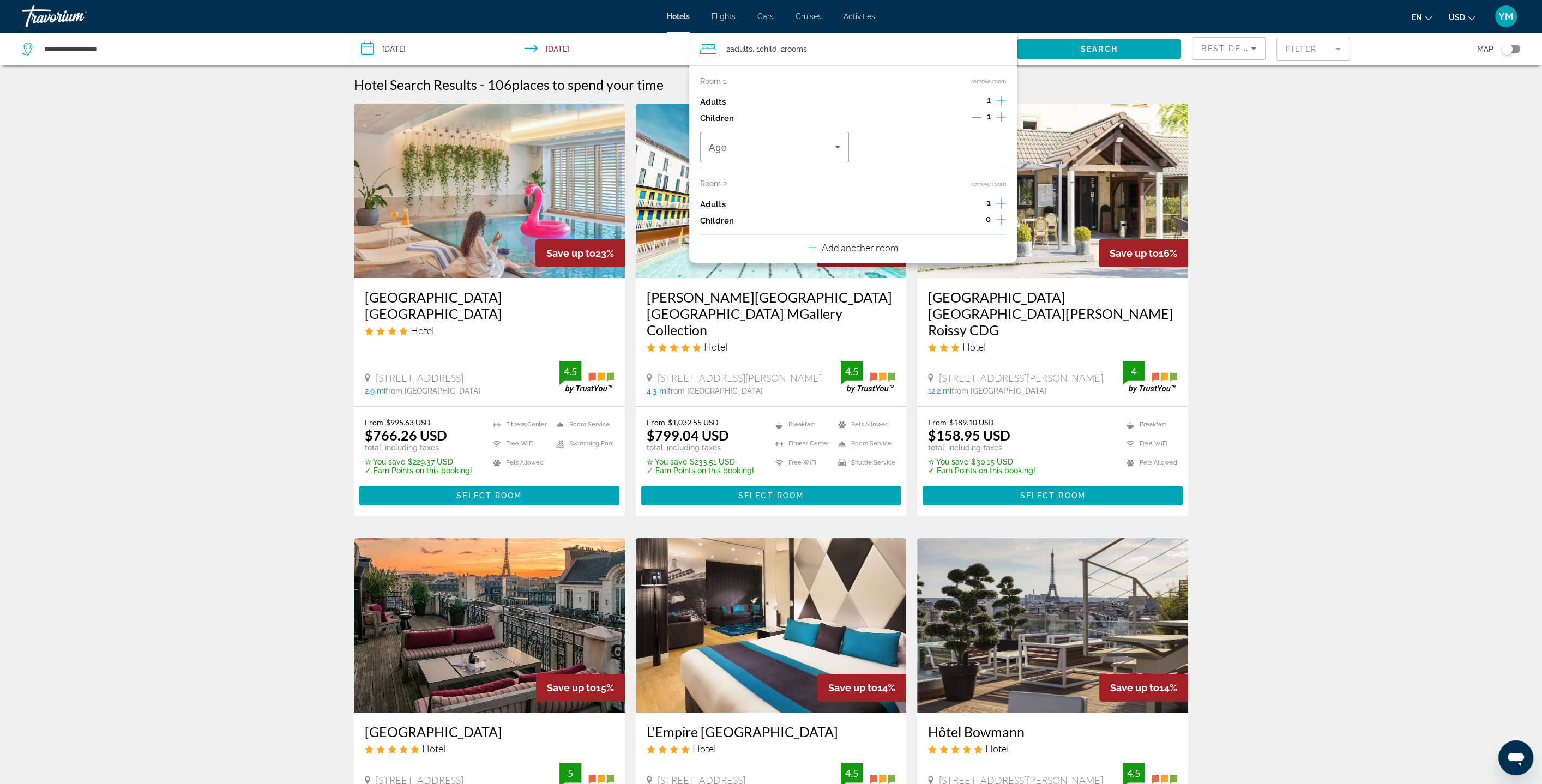
click at [1003, 98] on icon "Increment adults" at bounding box center [1001, 101] width 10 height 13
click at [983, 182] on button "remove room" at bounding box center [988, 184] width 35 height 7
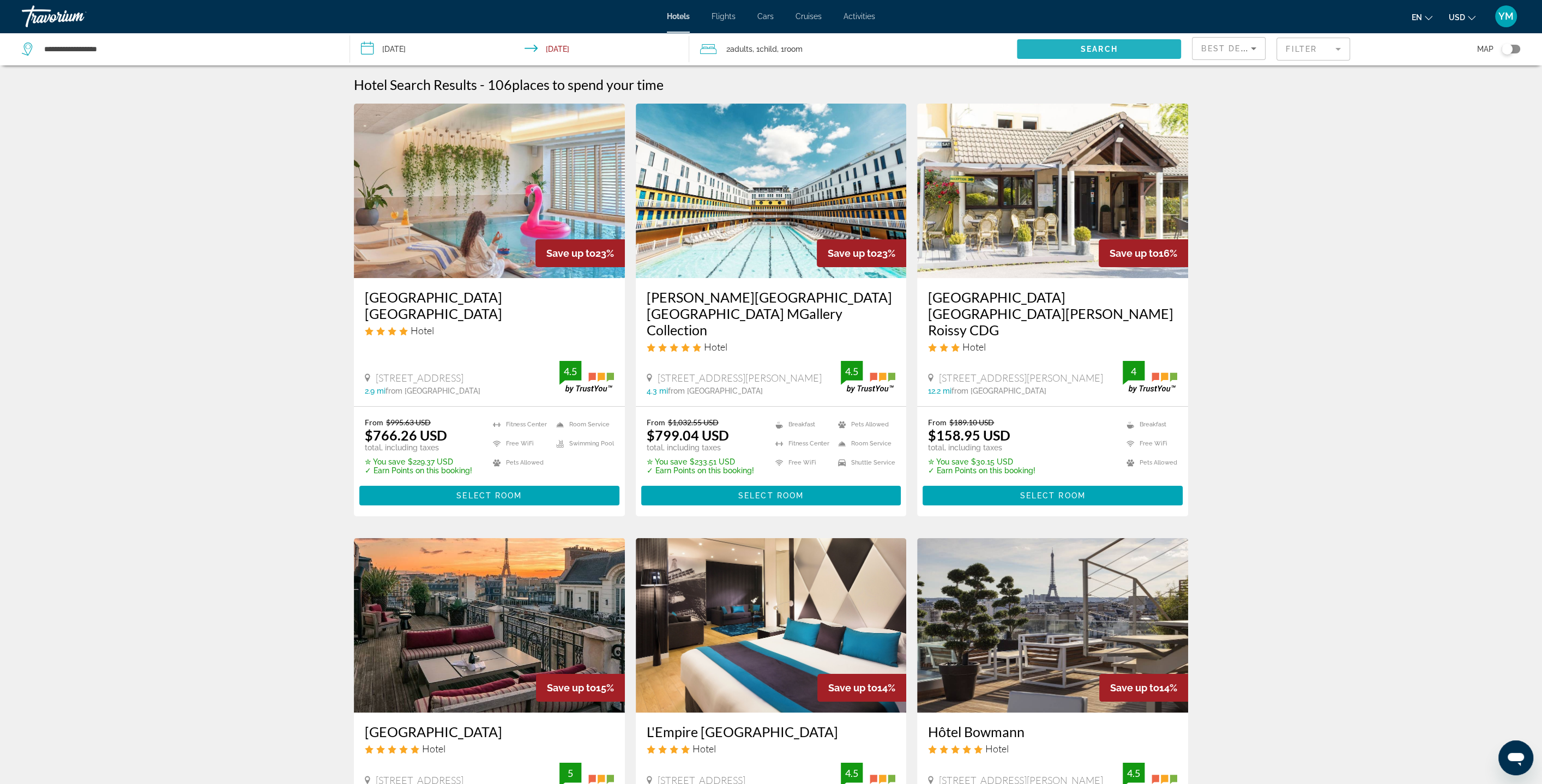
click at [1107, 52] on span "Search" at bounding box center [1100, 49] width 37 height 9
click at [864, 52] on div "2 Adult Adults , 1 Child Children , 1 Room rooms" at bounding box center [858, 49] width 318 height 15
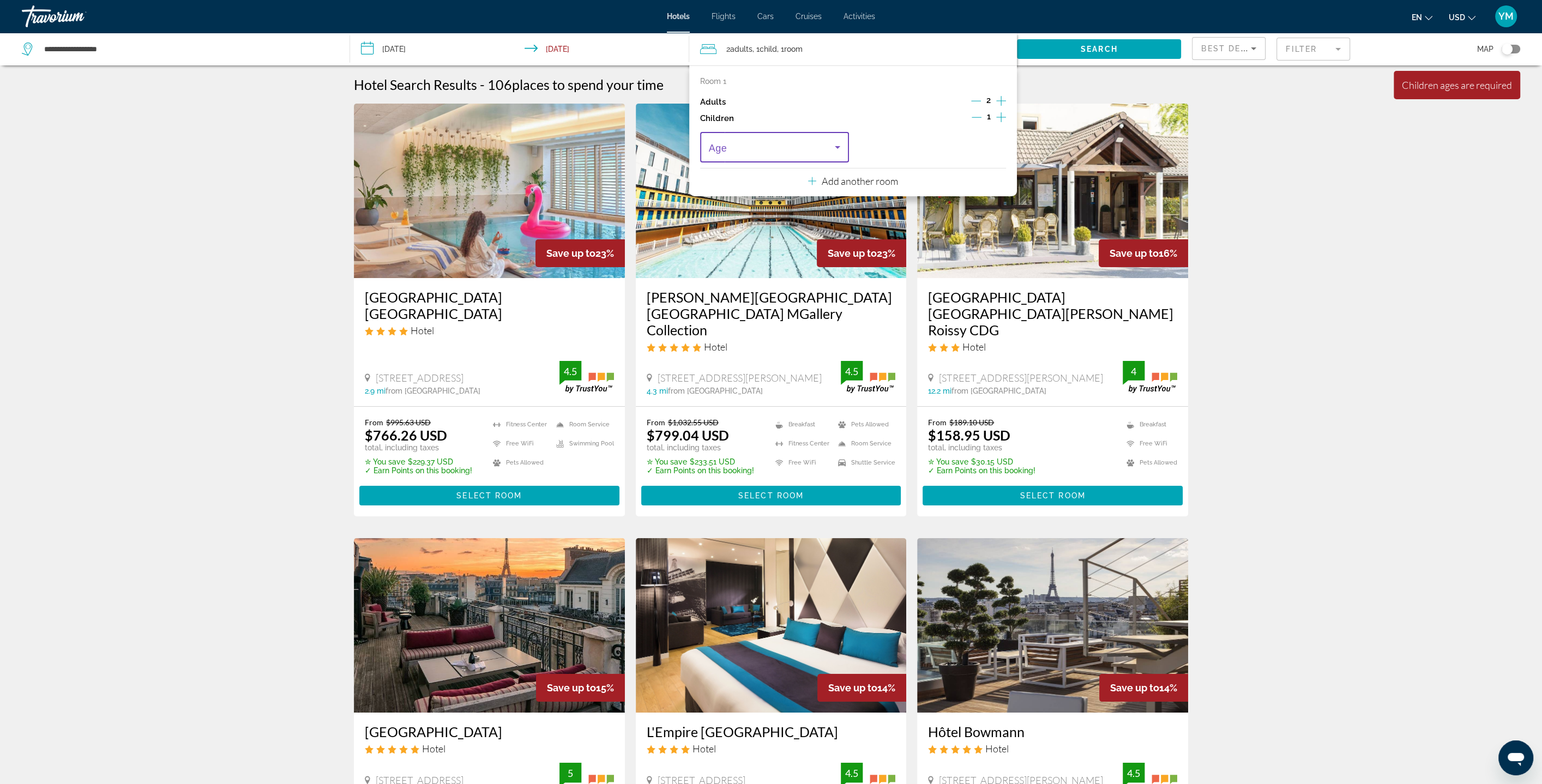
click at [820, 151] on span "Travelers: 2 adults, 1 child" at bounding box center [772, 147] width 126 height 13
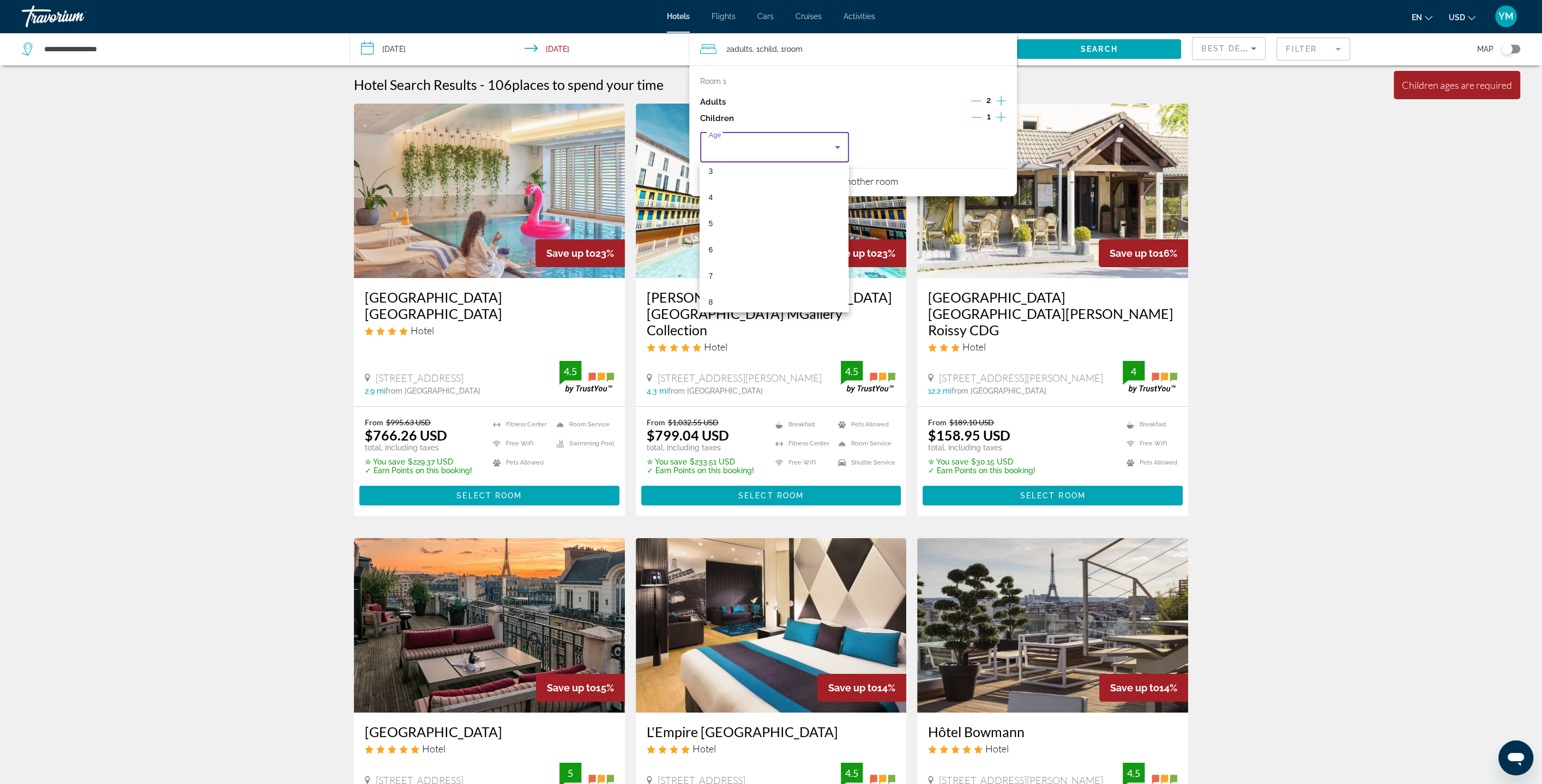
scroll to position [87, 0]
click at [779, 291] on mat-option "8" at bounding box center [774, 302] width 149 height 26
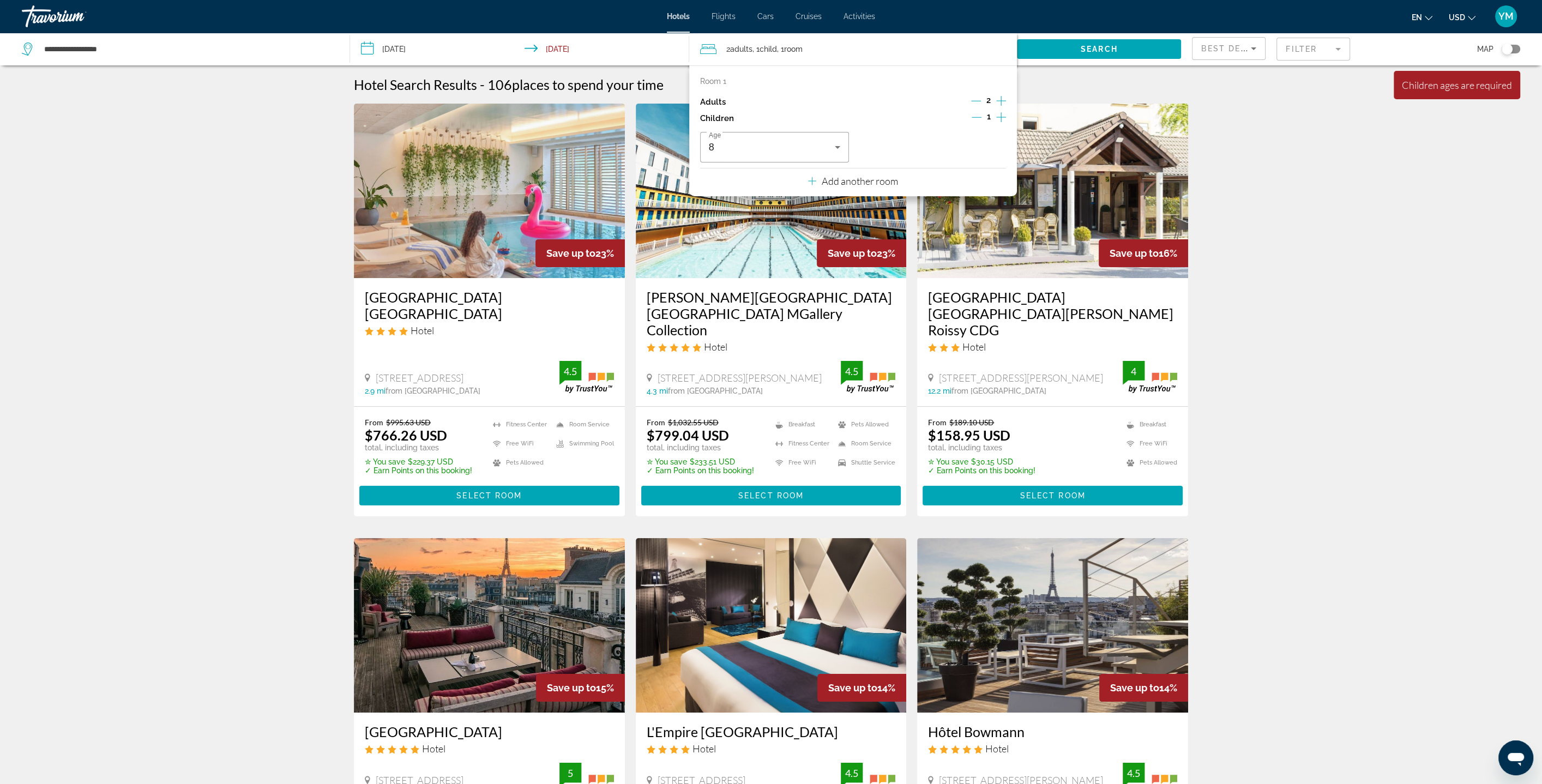
click at [1099, 91] on div "Hotel Search Results - 106 places to spend your time" at bounding box center [771, 84] width 835 height 16
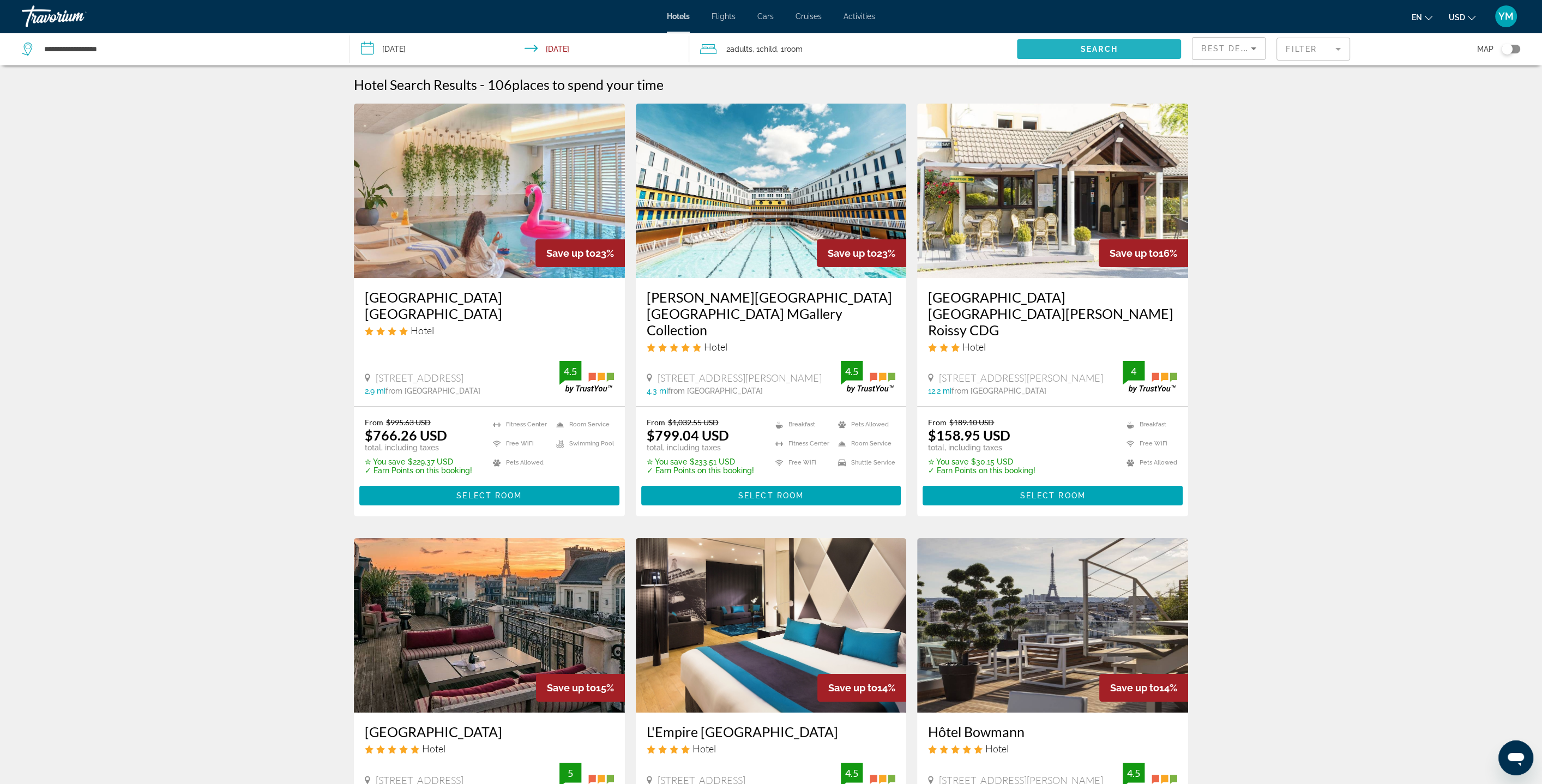
click at [1103, 48] on span "Search" at bounding box center [1100, 49] width 37 height 9
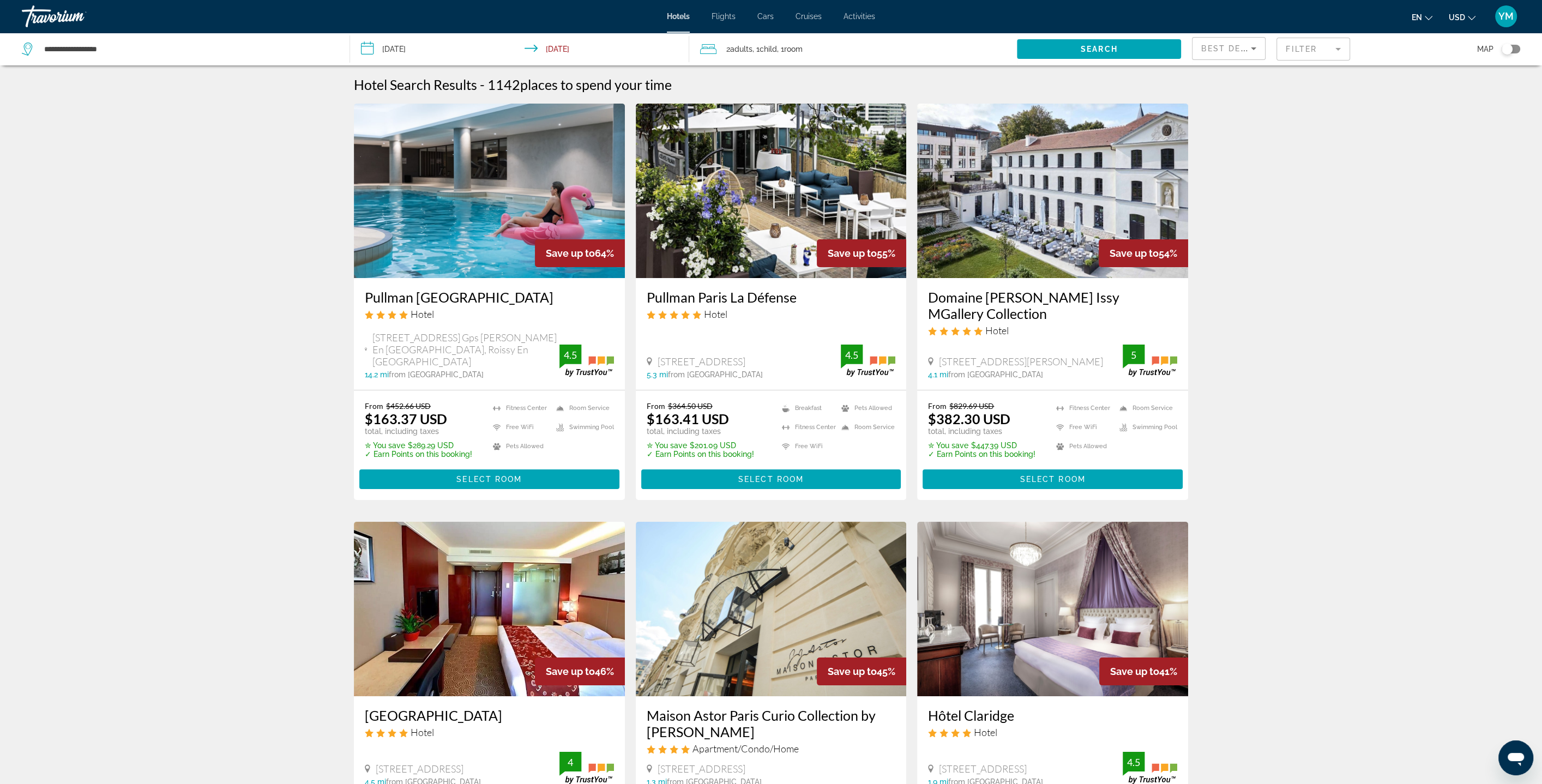
click at [1514, 48] on div "Toggle map" at bounding box center [1511, 49] width 19 height 9
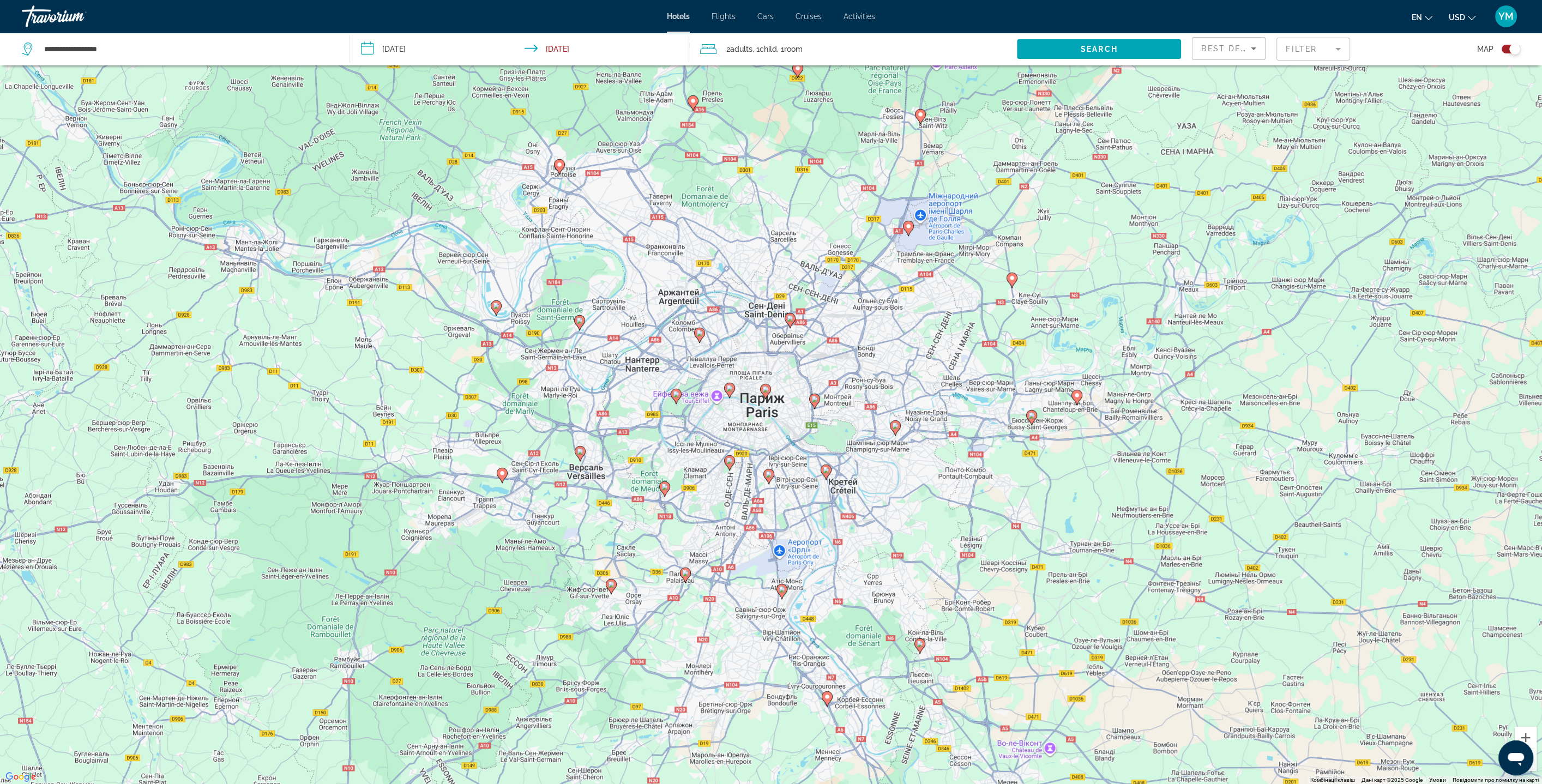
click at [1076, 396] on image "Main content" at bounding box center [1077, 395] width 7 height 7
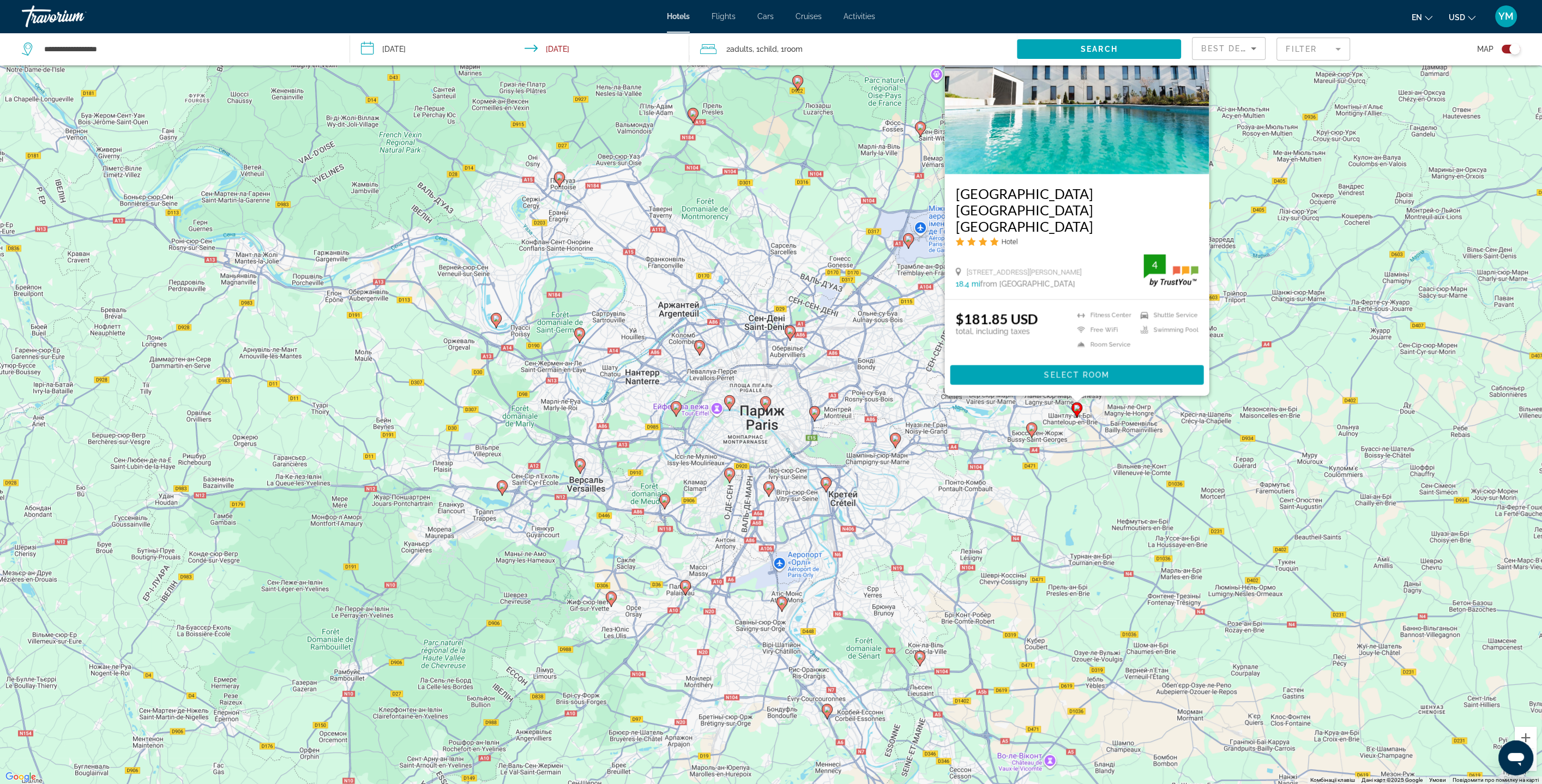
click at [765, 405] on icon "Main content" at bounding box center [765, 403] width 10 height 14
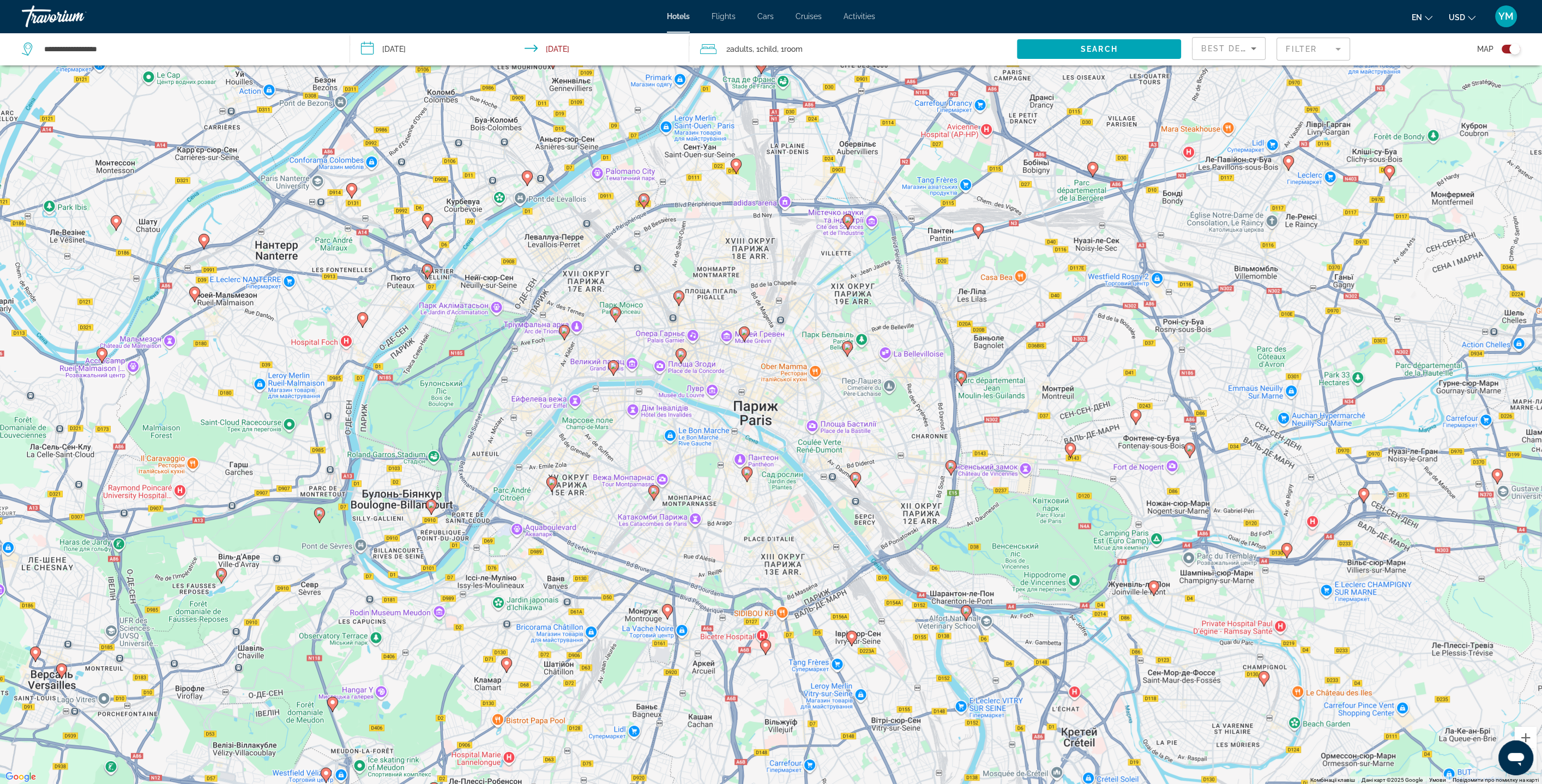
click at [744, 332] on image "Main content" at bounding box center [744, 332] width 7 height 7
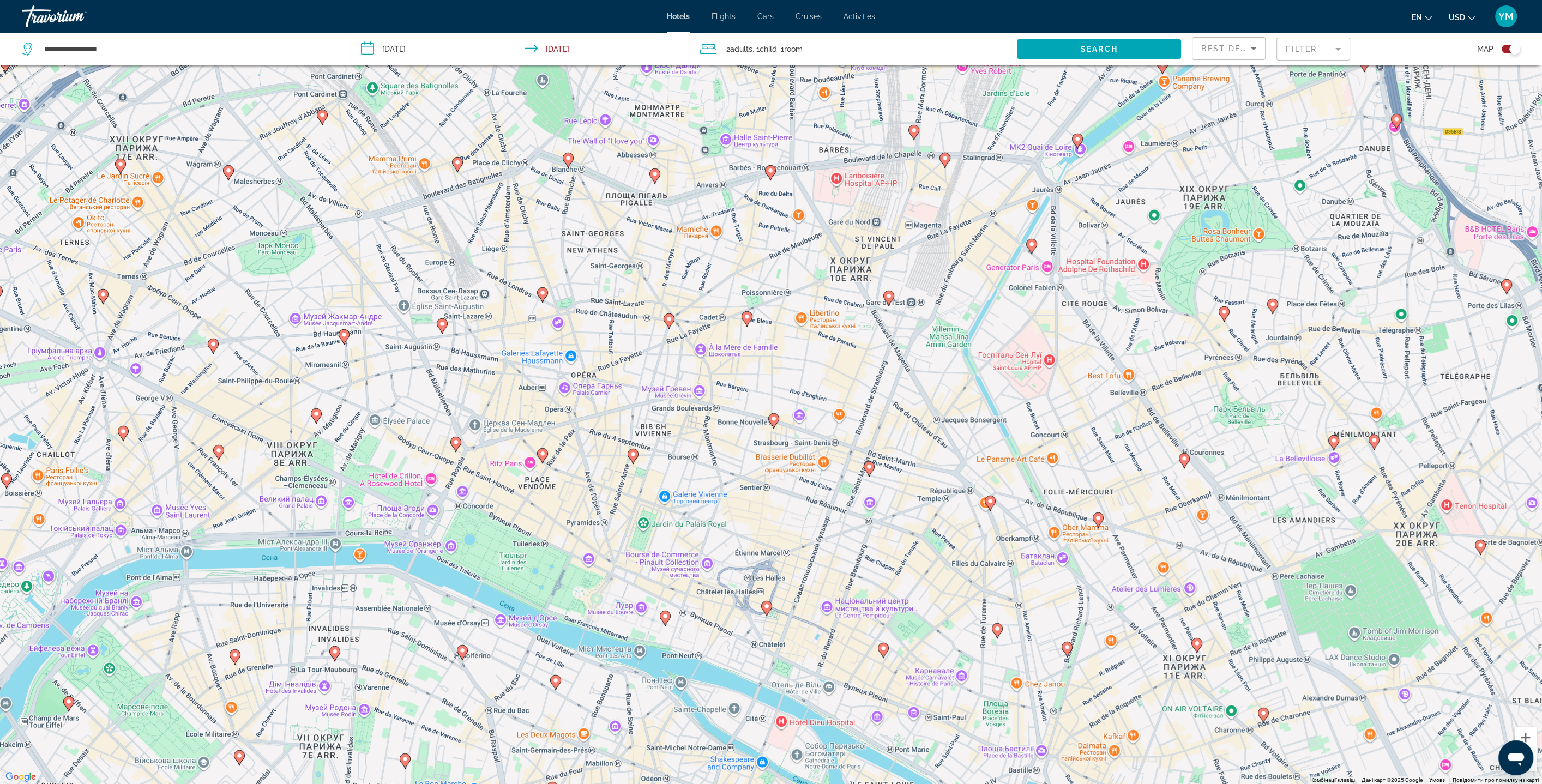
click at [775, 417] on image "Main content" at bounding box center [773, 418] width 7 height 7
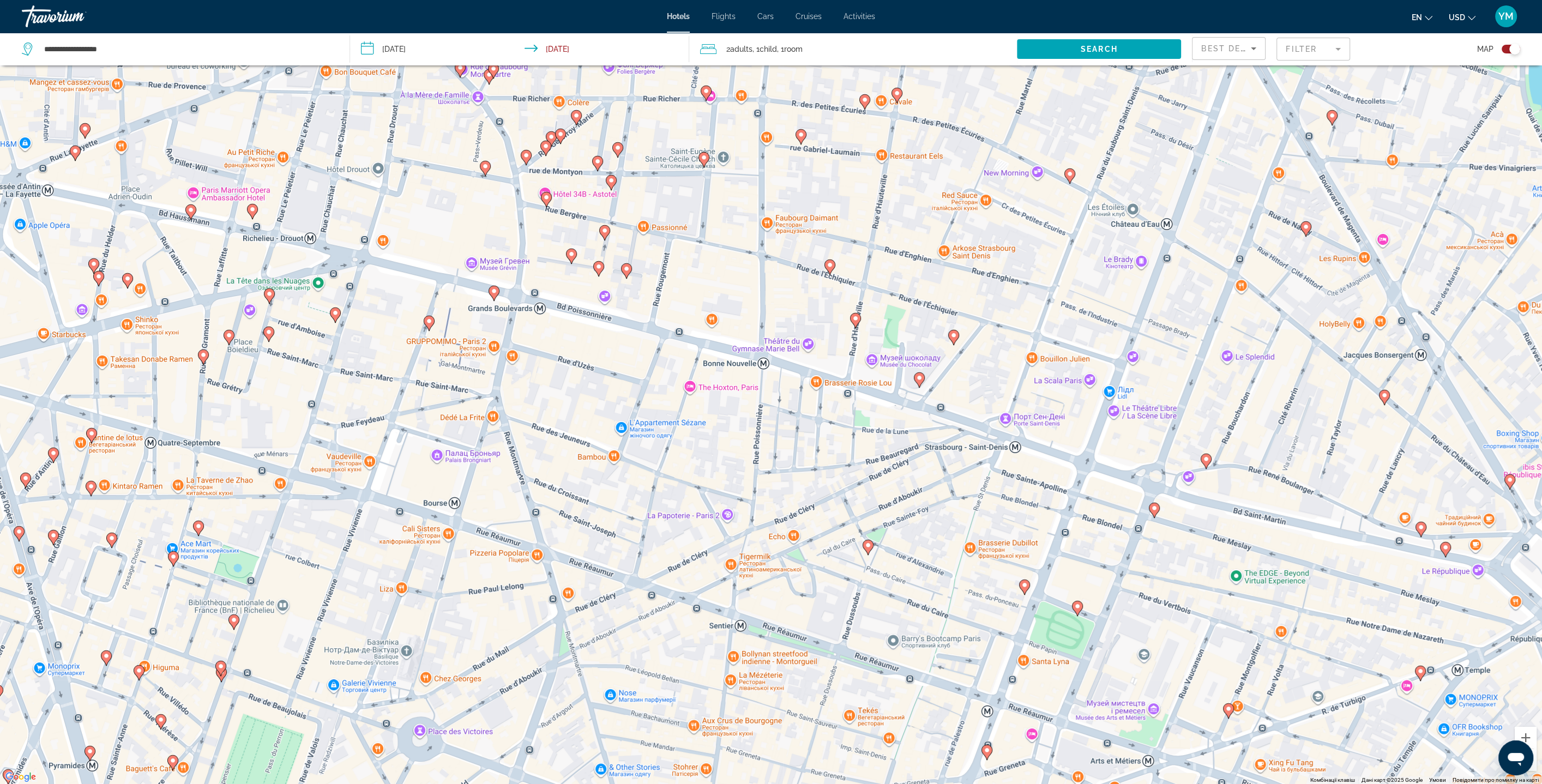
click at [627, 267] on image "Main content" at bounding box center [626, 268] width 7 height 7
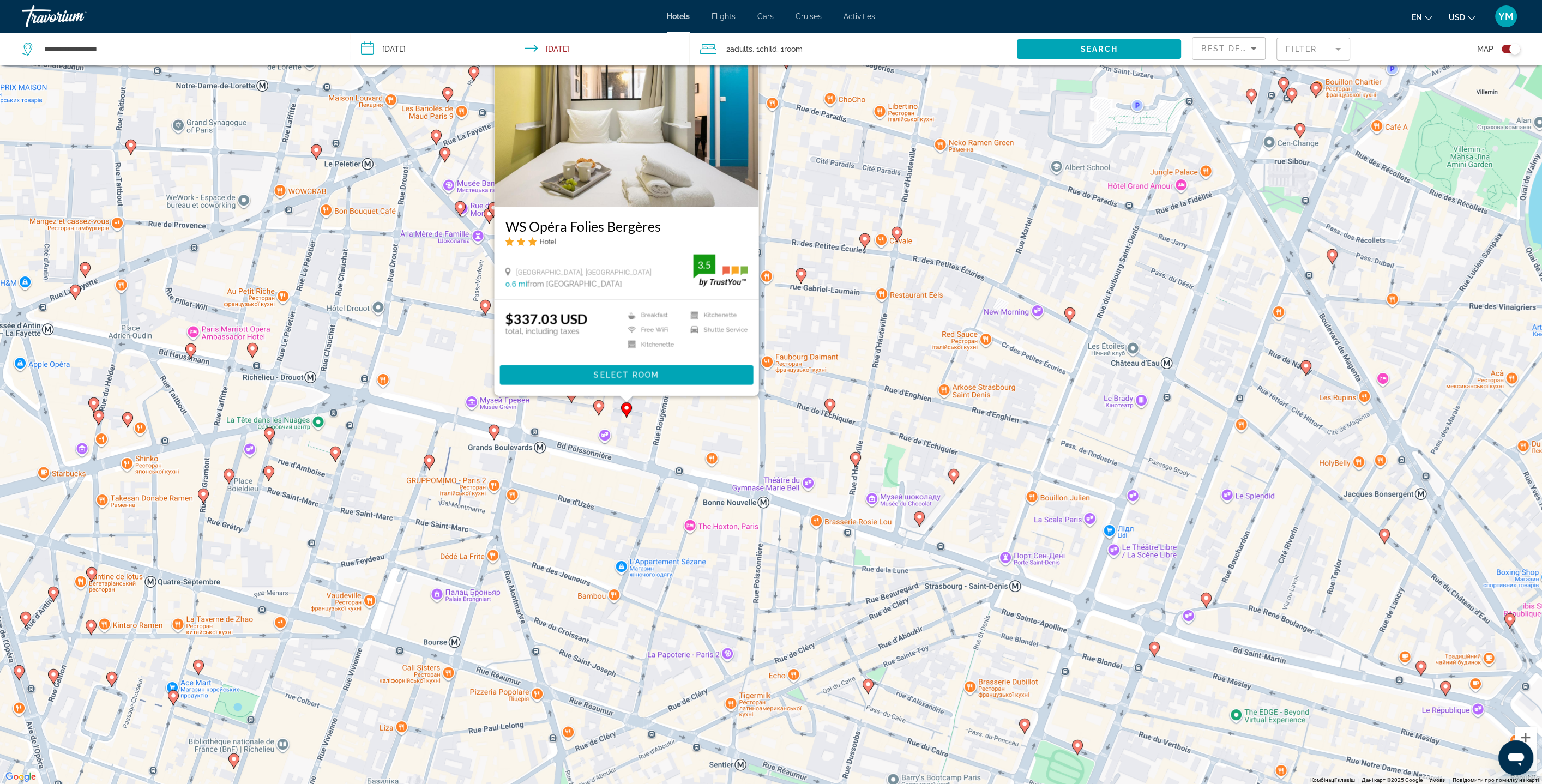
click at [486, 306] on image "Main content" at bounding box center [485, 305] width 7 height 7
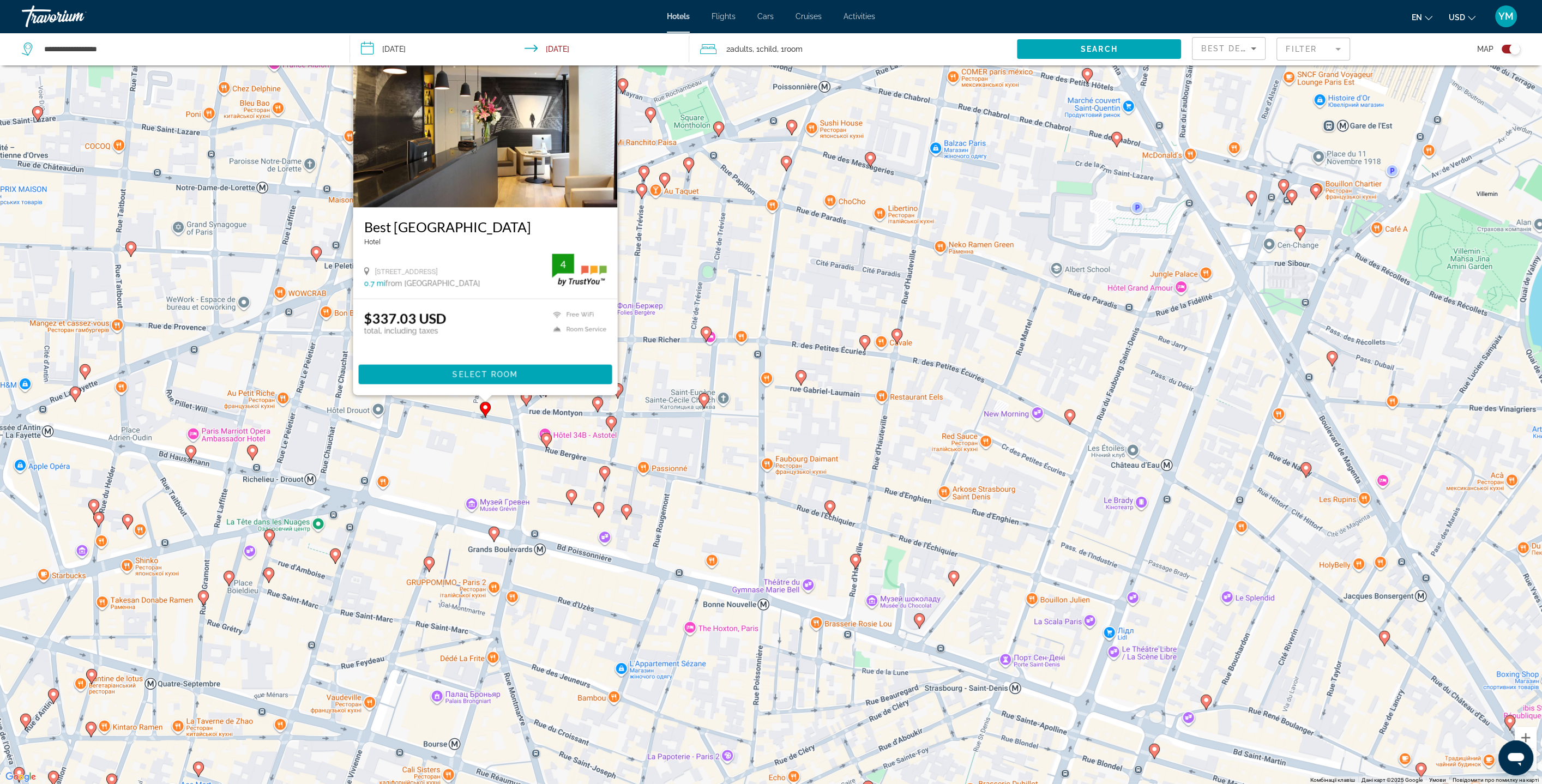
click at [644, 190] on image "Main content" at bounding box center [642, 189] width 7 height 7
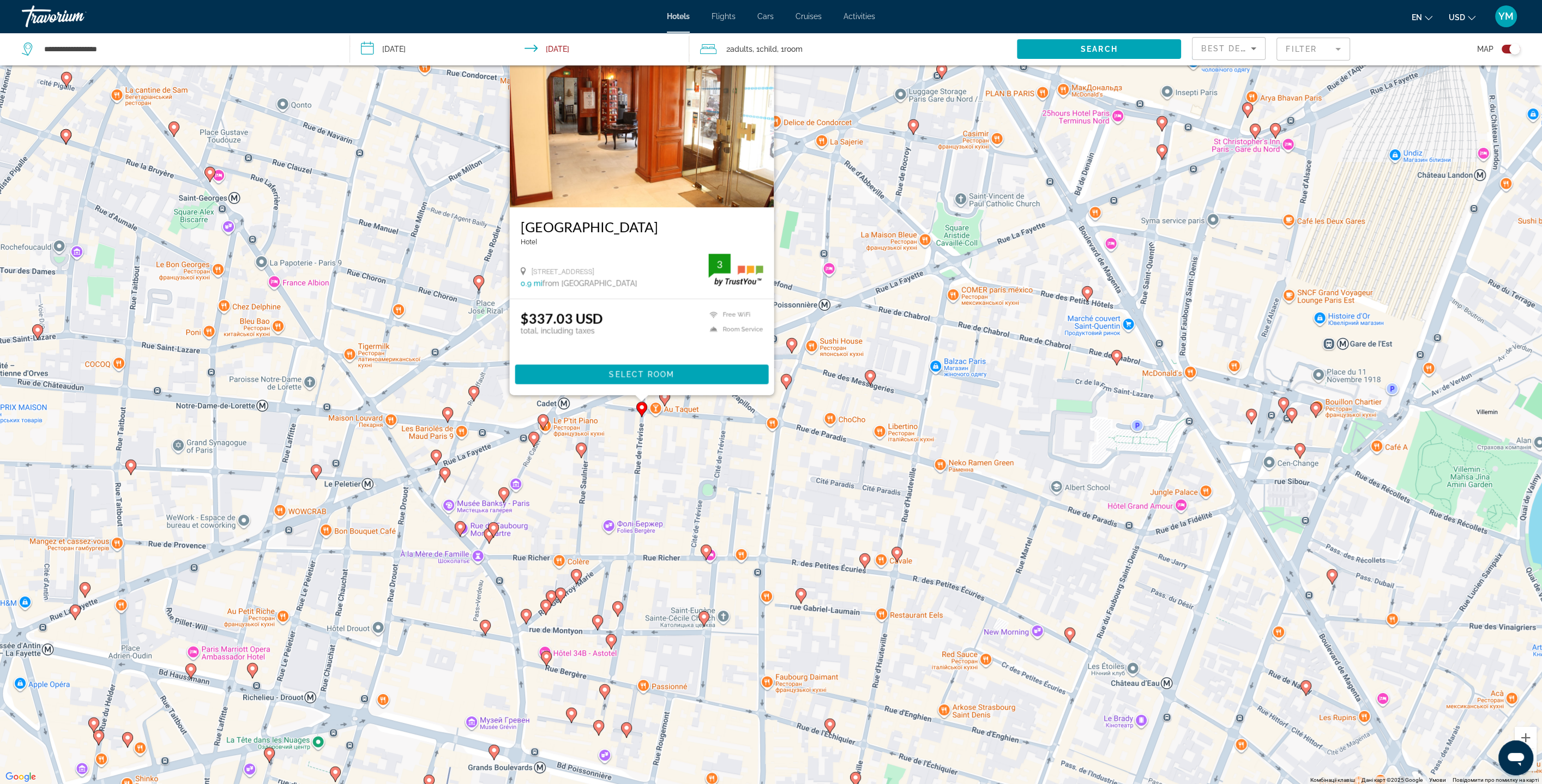
click at [869, 376] on image "Main content" at bounding box center [870, 376] width 7 height 7
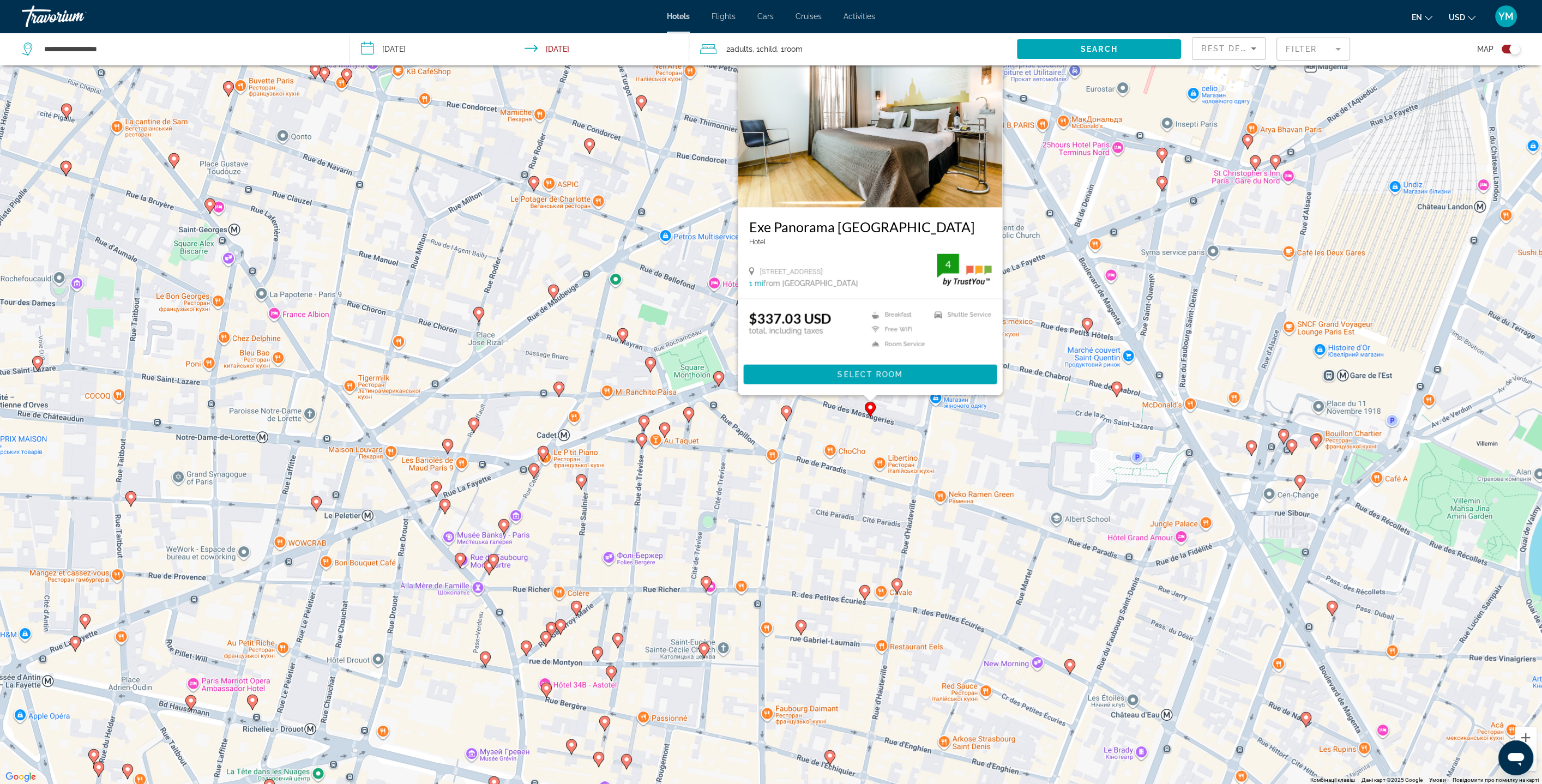
click at [1508, 49] on div "Toggle map" at bounding box center [1511, 49] width 19 height 9
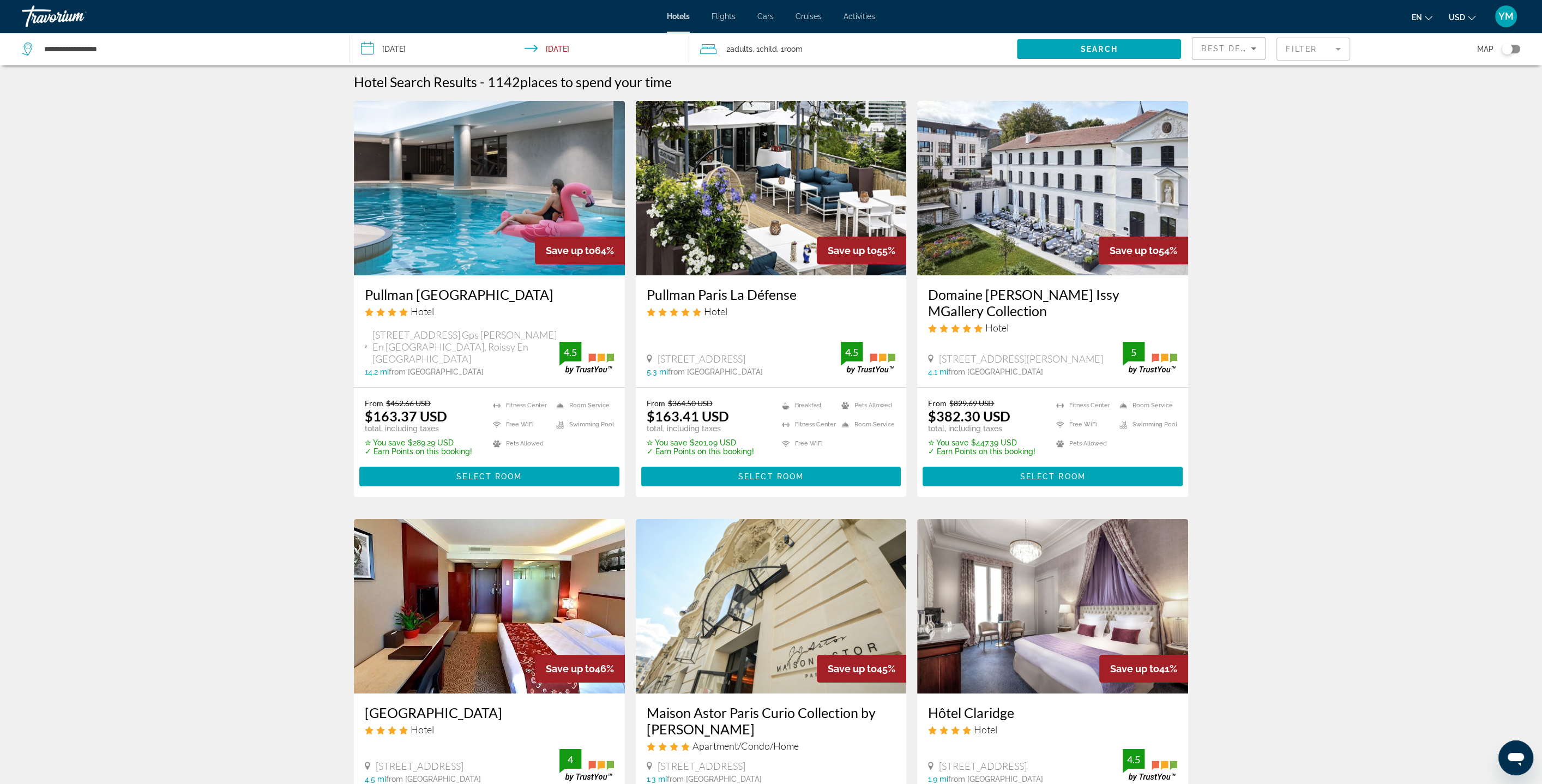
scroll to position [0, 0]
